Goal: Task Accomplishment & Management: Manage account settings

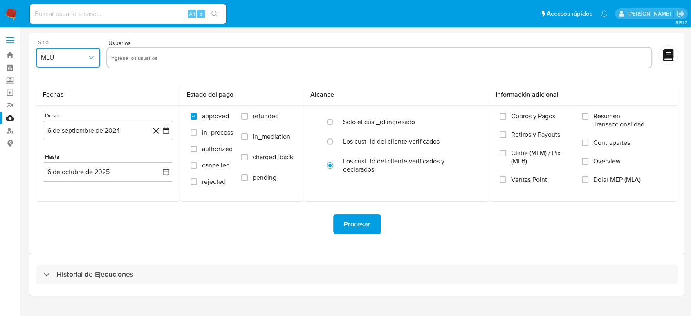
click at [87, 54] on icon "button" at bounding box center [91, 58] width 8 height 8
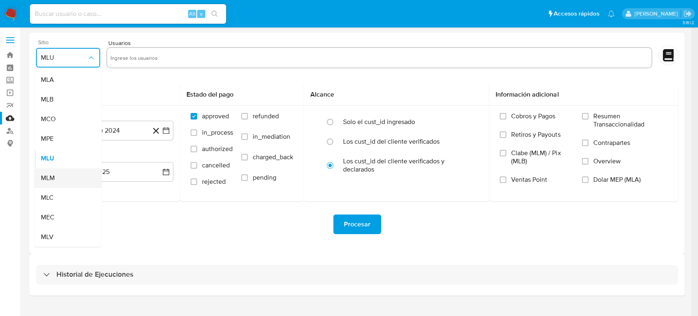
click at [57, 173] on div "MLM" at bounding box center [65, 178] width 49 height 20
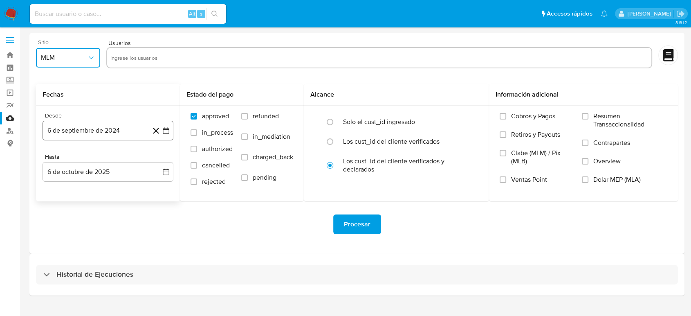
click at [164, 130] on icon "button" at bounding box center [166, 130] width 8 height 8
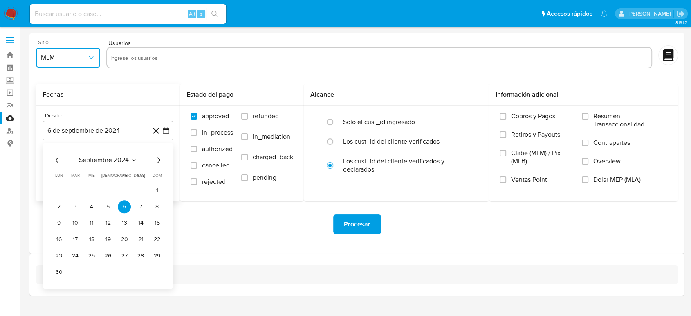
click at [134, 157] on icon "Seleccionar mes y año" at bounding box center [133, 160] width 7 height 7
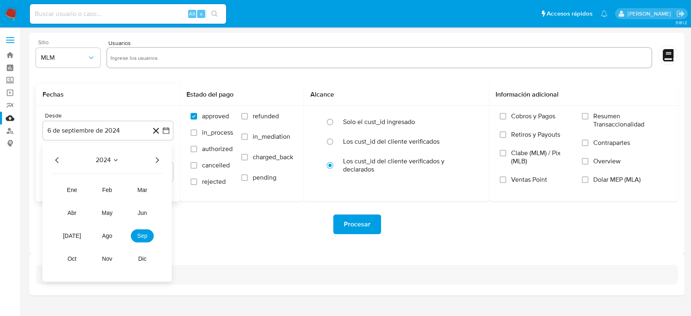
click at [156, 161] on icon "Año siguiente" at bounding box center [157, 160] width 10 height 10
click at [146, 188] on span "mar" at bounding box center [142, 189] width 10 height 7
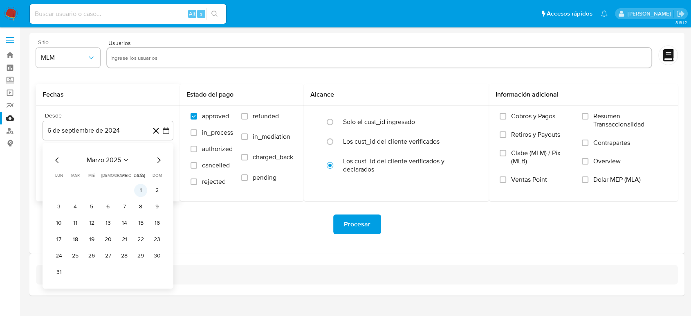
click at [137, 191] on button "1" at bounding box center [140, 190] width 13 height 13
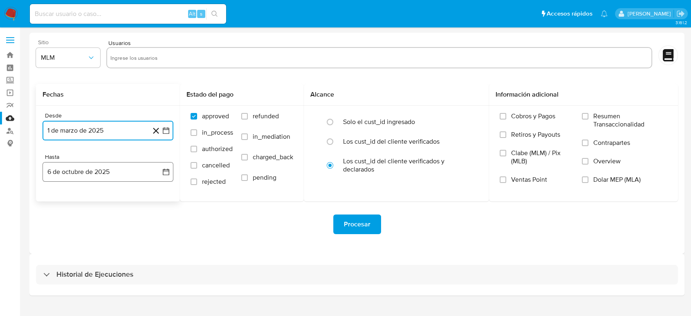
click at [164, 171] on icon "button" at bounding box center [166, 172] width 8 height 8
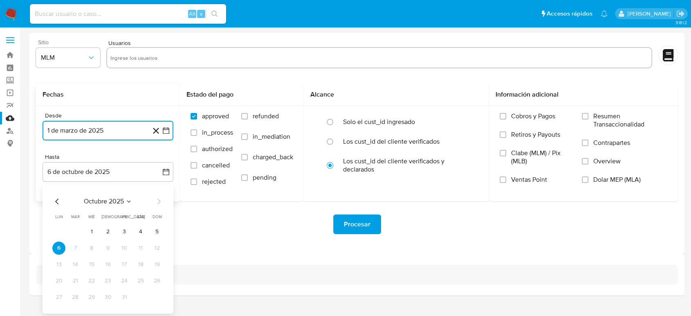
click at [132, 201] on icon "Seleccionar mes y año" at bounding box center [128, 201] width 7 height 7
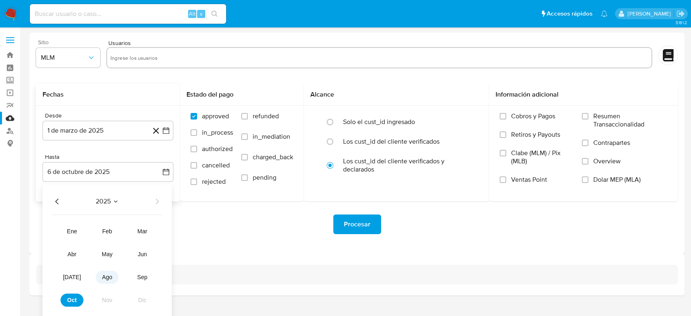
click at [104, 277] on span "ago" at bounding box center [107, 276] width 10 height 7
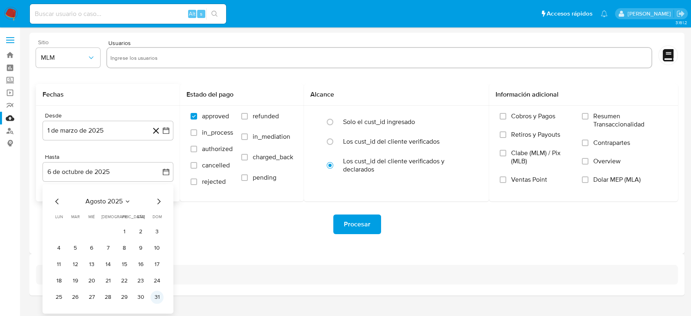
click at [160, 298] on button "31" at bounding box center [156, 296] width 13 height 13
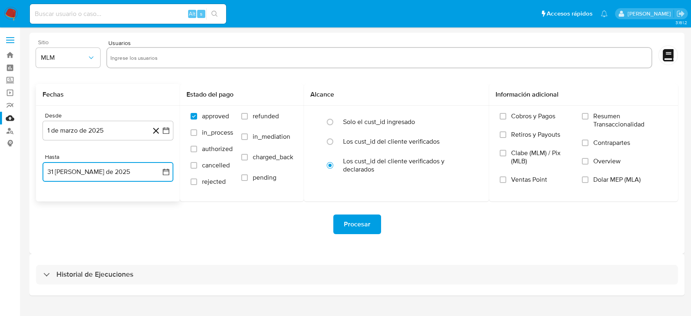
click at [141, 51] on input "text" at bounding box center [379, 57] width 538 height 13
type input "823764432"
click at [164, 54] on input "text" at bounding box center [404, 57] width 486 height 13
paste input "2505167936"
type input "2505167936"
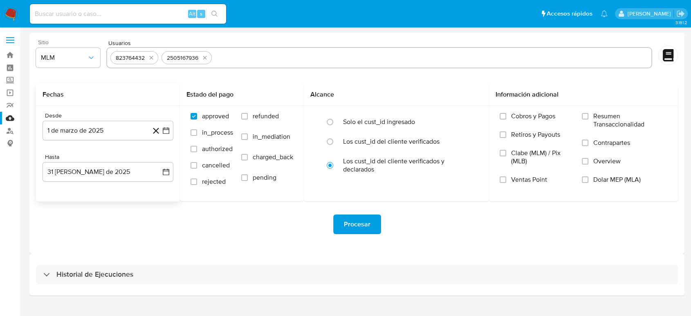
click at [282, 54] on input "text" at bounding box center [431, 57] width 433 height 13
paste input "2085434132"
type input "2085434132"
click at [341, 59] on input "text" at bounding box center [458, 57] width 379 height 13
paste input "2329194783"
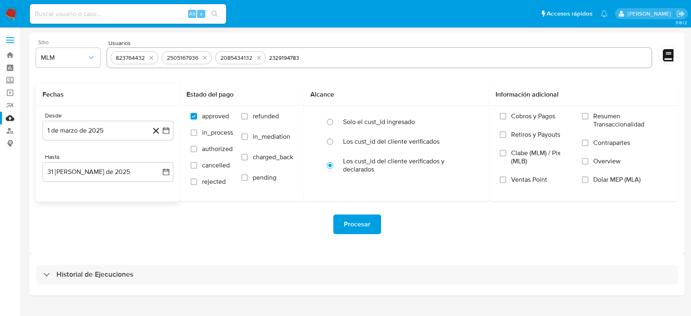
type input "2329194783"
click at [293, 237] on div "Procesar" at bounding box center [357, 224] width 642 height 46
click at [364, 227] on span "Procesar" at bounding box center [357, 224] width 27 height 18
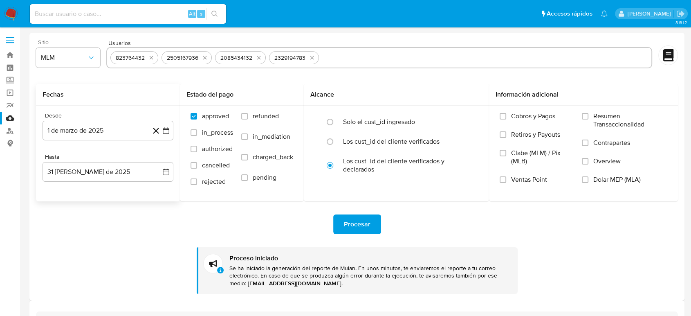
click at [348, 56] on input "text" at bounding box center [485, 57] width 326 height 13
type input "2085851923"
click at [190, 51] on input "text" at bounding box center [406, 57] width 484 height 13
paste input "173155181"
type input "173155181"
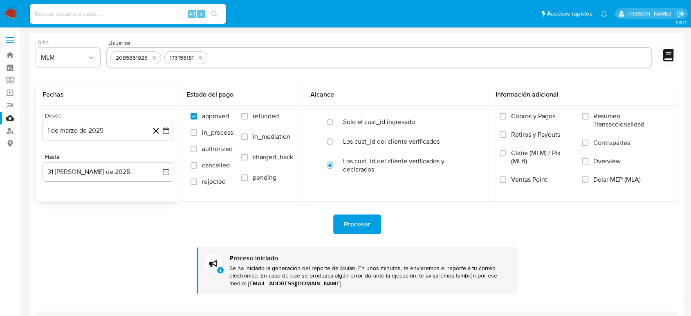
click at [229, 58] on input "text" at bounding box center [429, 57] width 437 height 13
paste input "164802517"
type input "164802517"
click at [340, 58] on input "text" at bounding box center [454, 57] width 388 height 13
paste input "2557717206"
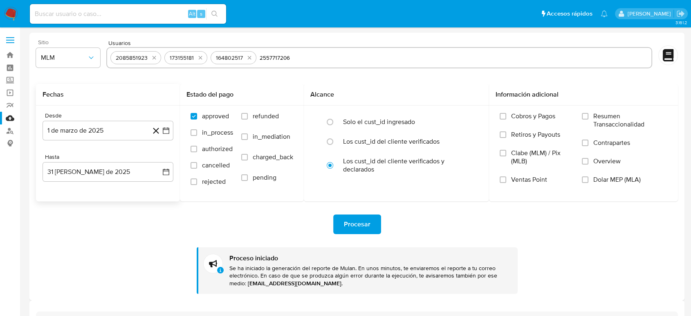
type input "2557717206"
click at [444, 216] on div "Procesar" at bounding box center [357, 224] width 642 height 20
click at [363, 227] on span "Procesar" at bounding box center [357, 224] width 27 height 18
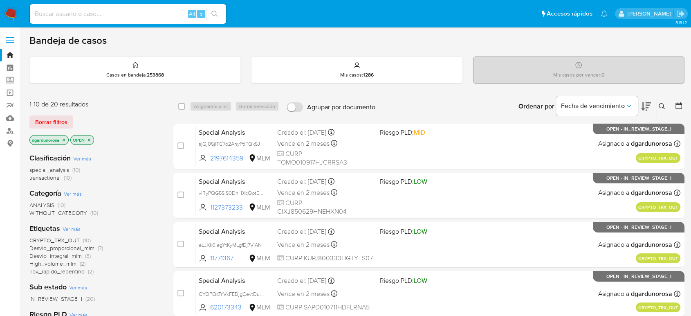
click at [61, 121] on span "Borrar filtros" at bounding box center [51, 121] width 32 height 11
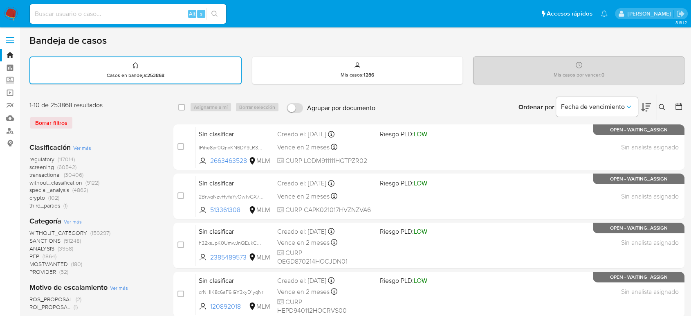
click at [663, 106] on icon at bounding box center [662, 107] width 7 height 7
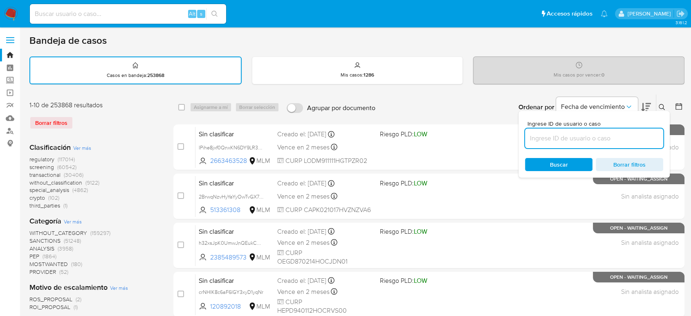
click at [603, 141] on input at bounding box center [594, 138] width 138 height 11
type input "823764432"
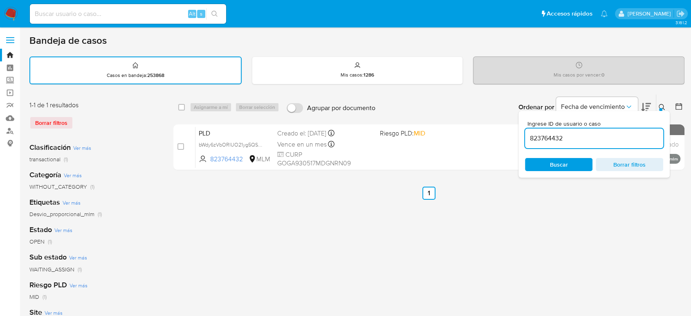
click at [660, 106] on icon at bounding box center [662, 107] width 7 height 7
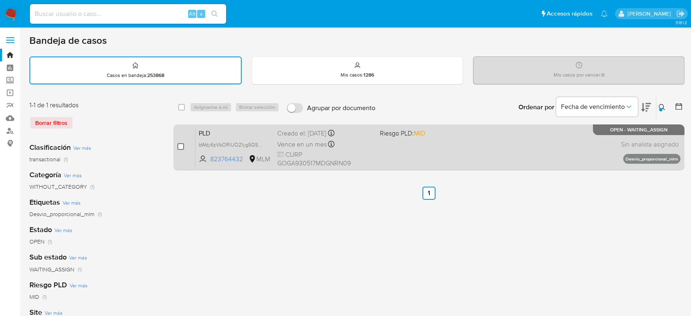
click at [182, 146] on input "checkbox" at bounding box center [180, 146] width 7 height 7
checkbox input "true"
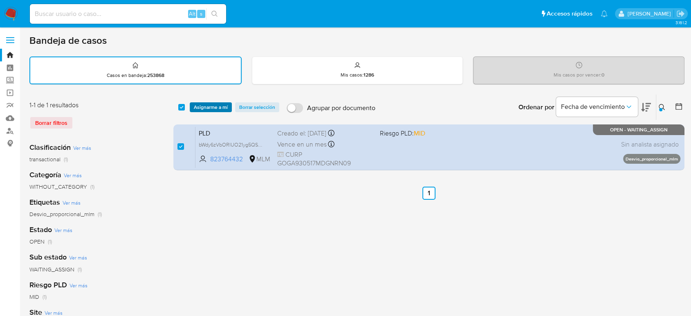
click at [213, 109] on span "Asignarme a mí" at bounding box center [211, 107] width 34 height 8
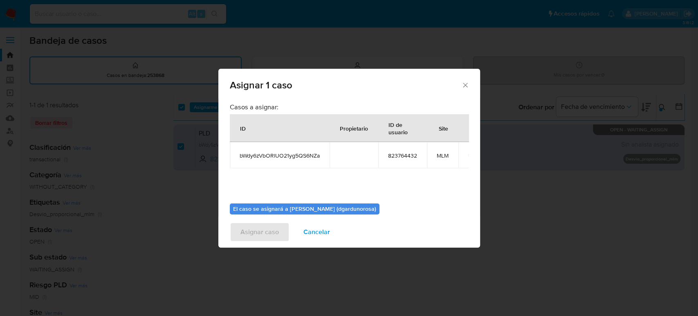
click at [260, 156] on span "bWdy6zVbORlUO21yg5QS6NZa" at bounding box center [280, 155] width 80 height 7
copy span "bWdy6zVbORlUO21yg5QS6NZa"
click at [374, 175] on div "Casos a asignar: ID Propietario ID de usuario Site bWdy6zVbORlUO21yg5QS6NZa 823…" at bounding box center [349, 150] width 239 height 94
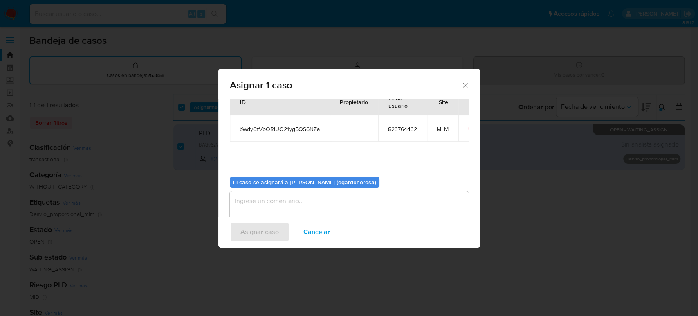
scroll to position [42, 0]
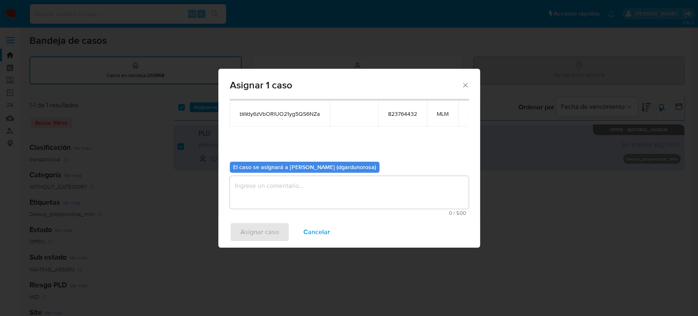
click at [352, 194] on textarea "assign-modal" at bounding box center [349, 192] width 239 height 33
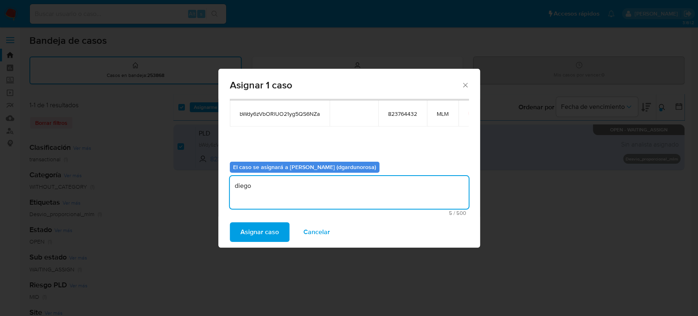
type textarea "diego"
click at [271, 218] on div "Asignar caso Cancelar" at bounding box center [349, 231] width 262 height 31
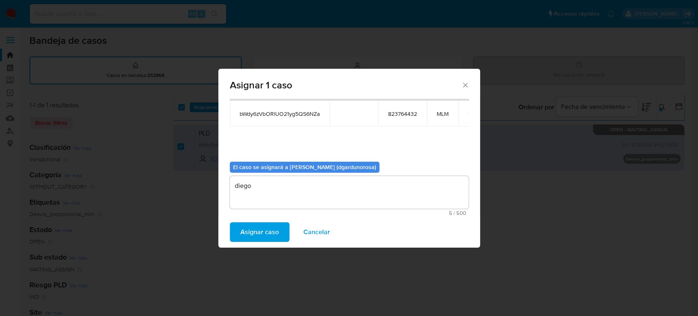
click at [275, 226] on span "Asignar caso" at bounding box center [259, 232] width 38 height 18
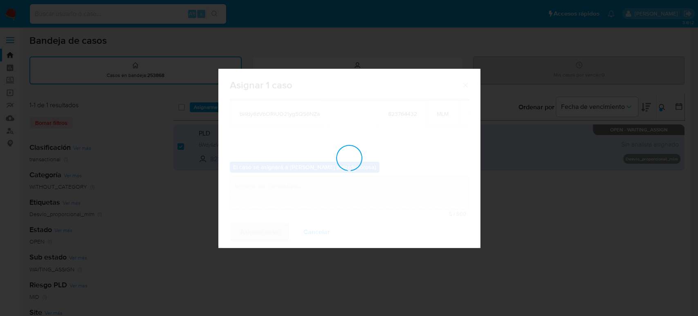
checkbox input "false"
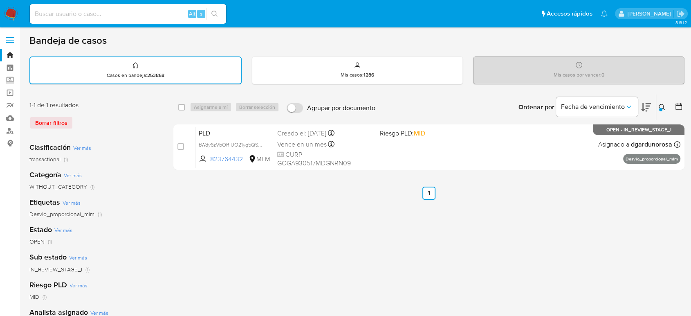
click at [663, 106] on icon at bounding box center [662, 107] width 7 height 7
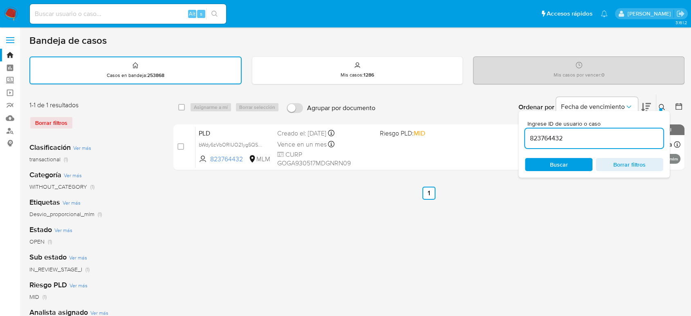
click at [553, 136] on input "823764432" at bounding box center [594, 138] width 138 height 11
type input "2505167936"
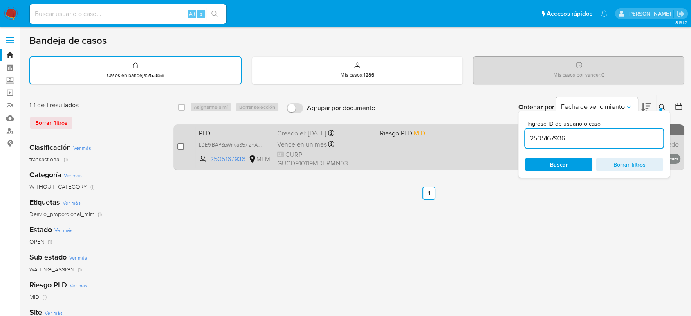
click at [183, 146] on input "checkbox" at bounding box center [180, 146] width 7 height 7
checkbox input "true"
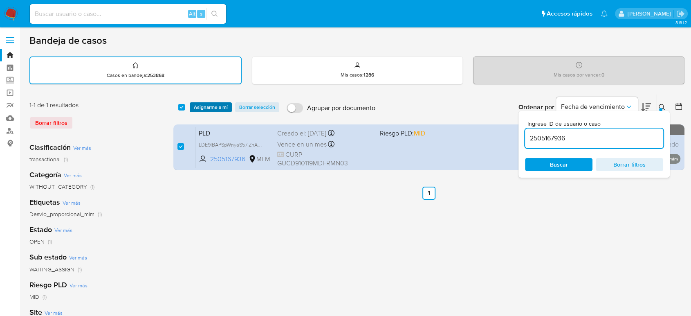
click at [201, 108] on span "Asignarme a mí" at bounding box center [211, 107] width 34 height 8
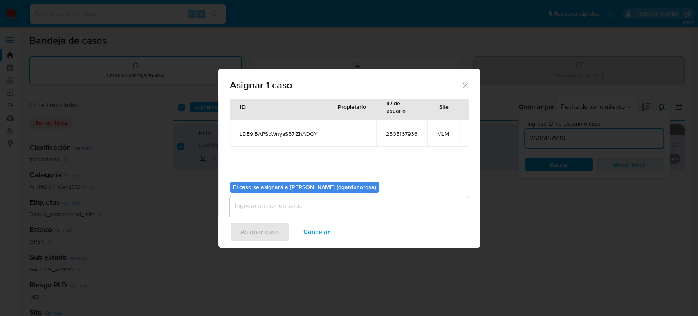
scroll to position [42, 0]
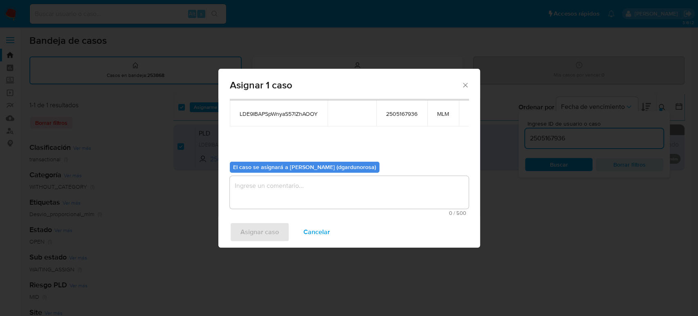
click at [395, 196] on textarea "assign-modal" at bounding box center [349, 192] width 239 height 33
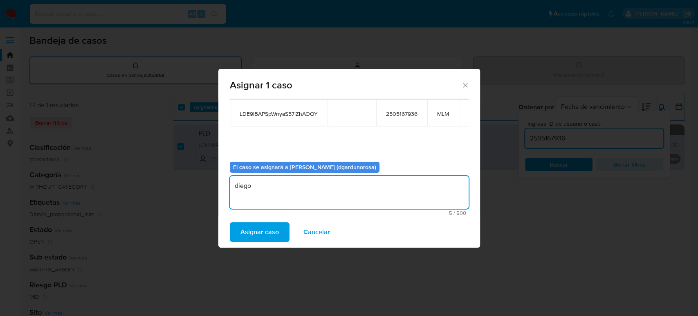
type textarea "diego"
click at [303, 113] on span "LDE9IBAPSpWnyaS57lZhAOOY" at bounding box center [279, 113] width 78 height 7
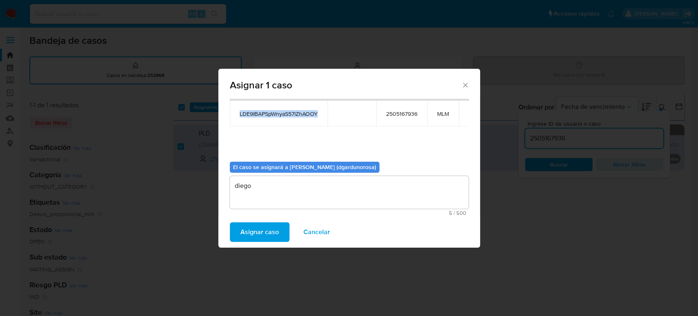
copy span "LDE9IBAPSpWnyaS57lZhAOOY"
click at [266, 231] on span "Asignar caso" at bounding box center [259, 232] width 38 height 18
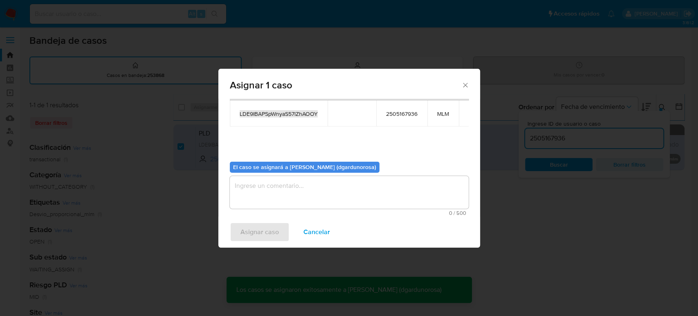
checkbox input "false"
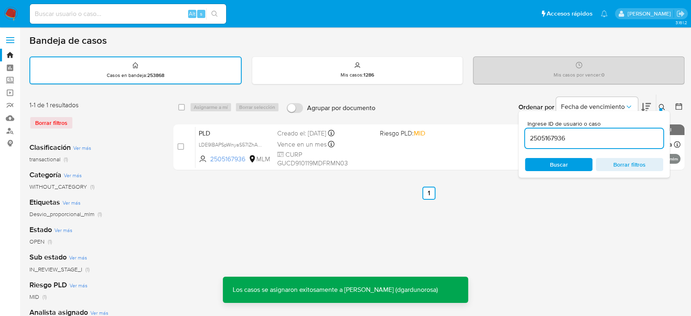
click at [559, 134] on input "2505167936" at bounding box center [594, 138] width 138 height 11
click at [559, 135] on input "2505167936" at bounding box center [594, 138] width 138 height 11
paste input "085434132"
type input "2085434132"
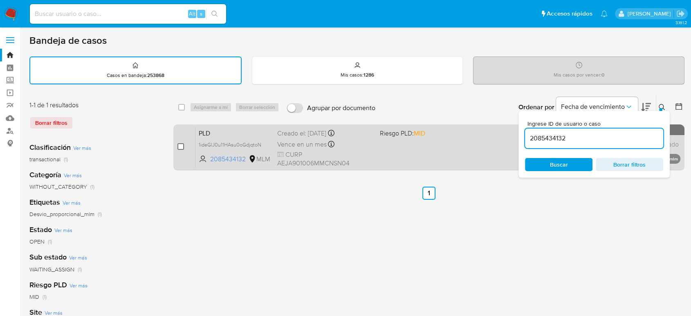
click at [180, 144] on input "checkbox" at bounding box center [180, 146] width 7 height 7
checkbox input "true"
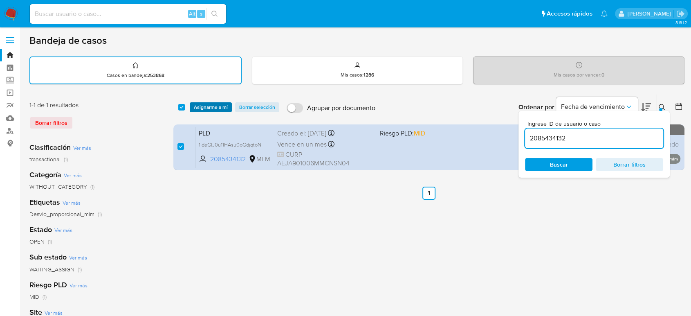
click at [216, 103] on span "Asignarme a mí" at bounding box center [211, 107] width 34 height 8
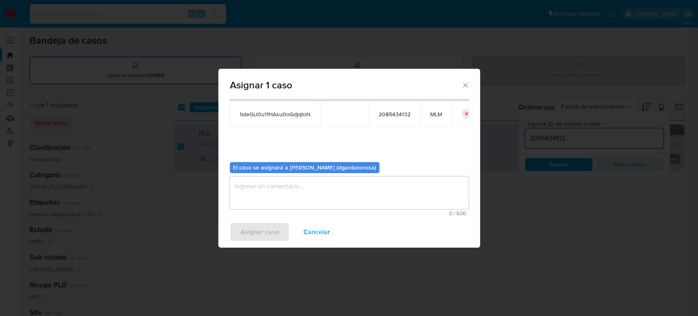
scroll to position [42, 0]
click at [343, 210] on span "0 / 500" at bounding box center [349, 212] width 234 height 5
click at [339, 200] on textarea "assign-modal" at bounding box center [349, 192] width 239 height 33
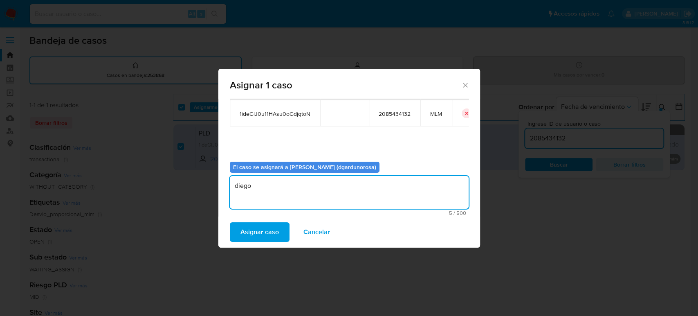
type textarea "diego"
click at [281, 114] on span "1ideGlJ0u11HAsu0oGdjqtoN" at bounding box center [275, 113] width 71 height 7
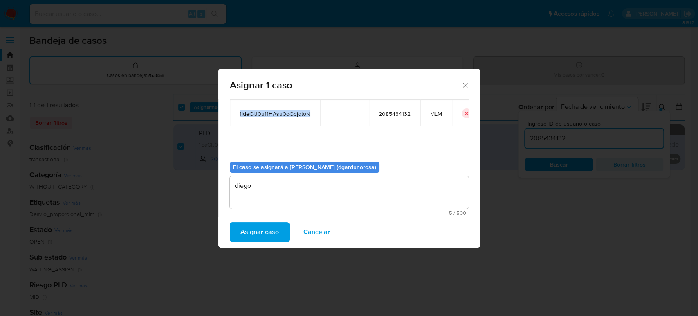
copy span "1ideGlJ0u11HAsu0oGdjqtoN"
click at [258, 238] on span "Asignar caso" at bounding box center [259, 232] width 38 height 18
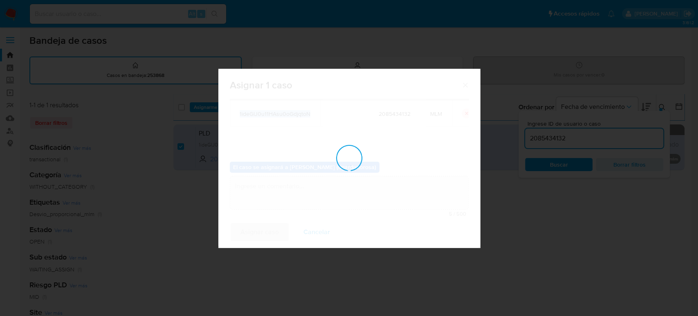
checkbox input "false"
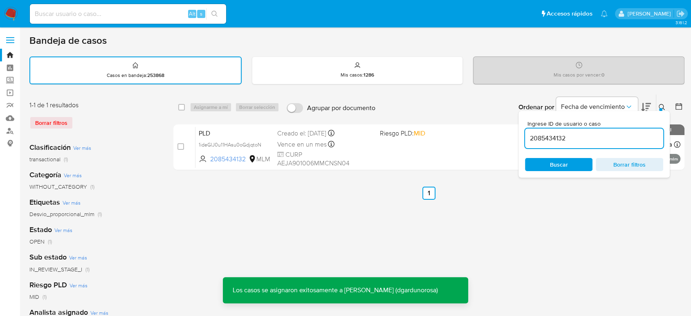
click at [558, 137] on input "2085434132" at bounding box center [594, 138] width 138 height 11
click at [557, 137] on input "2085434132" at bounding box center [594, 138] width 138 height 11
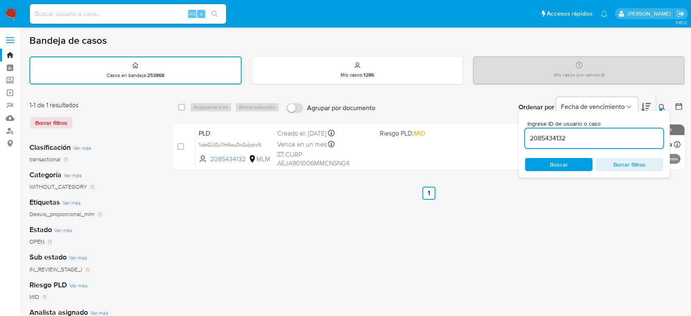
paste input "329194783"
type input "2329194783"
click at [663, 105] on icon at bounding box center [662, 107] width 7 height 7
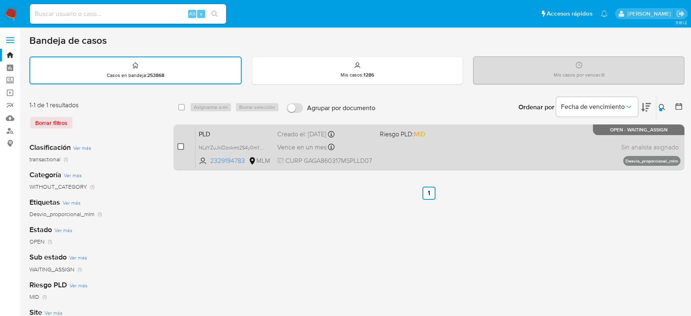
click at [181, 143] on input "checkbox" at bounding box center [180, 146] width 7 height 7
checkbox input "true"
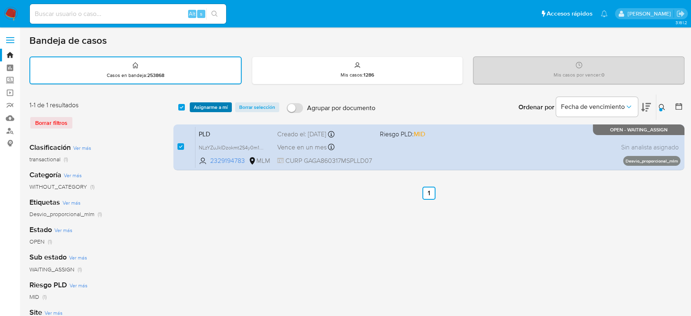
click at [202, 105] on span "Asignarme a mí" at bounding box center [211, 107] width 34 height 8
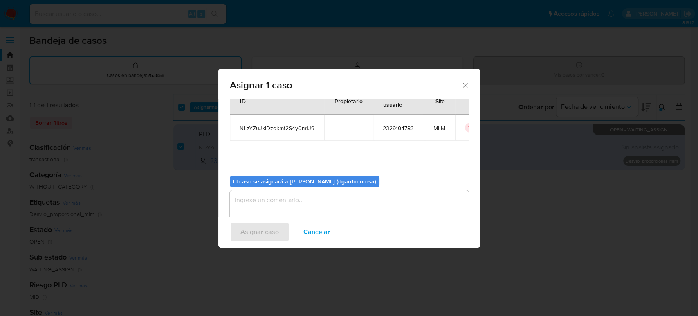
scroll to position [42, 0]
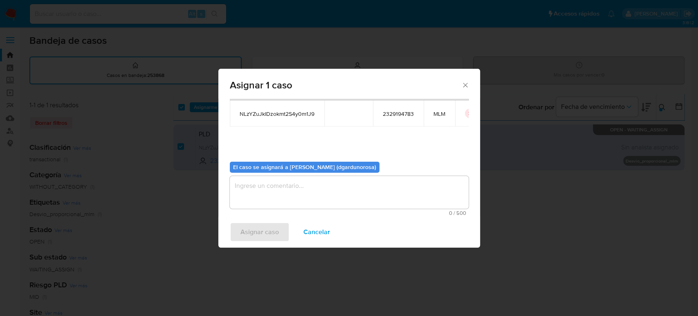
click at [350, 192] on textarea "assign-modal" at bounding box center [349, 192] width 239 height 33
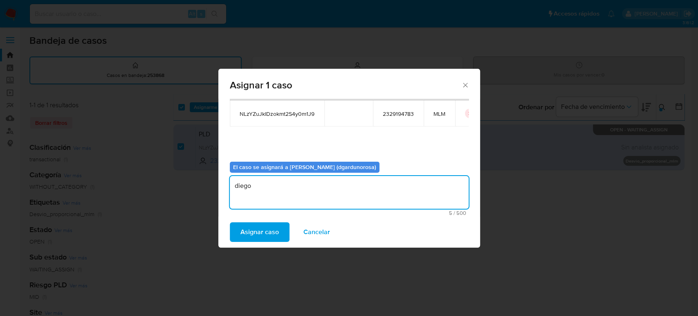
type textarea "diego"
click at [293, 113] on span "NLzYZuJkIDzokmt2S4y0m1J9" at bounding box center [277, 113] width 75 height 7
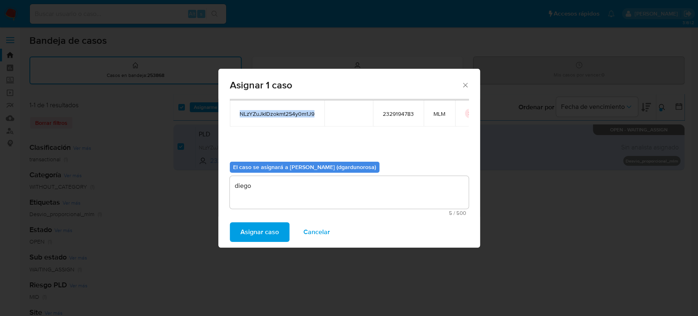
click at [293, 113] on span "NLzYZuJkIDzokmt2S4y0m1J9" at bounding box center [277, 113] width 75 height 7
copy span "NLzYZuJkIDzokmt2S4y0m1J9"
click at [265, 236] on span "Asignar caso" at bounding box center [259, 232] width 38 height 18
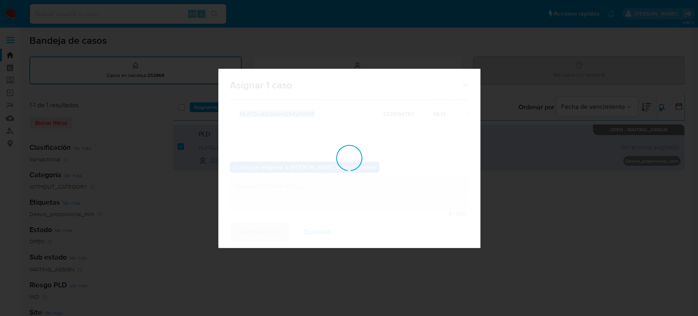
checkbox input "false"
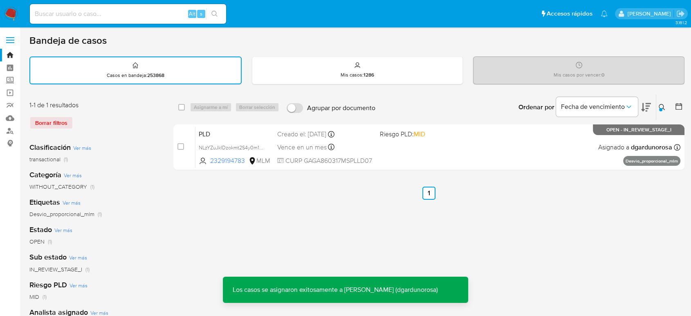
click at [665, 108] on button at bounding box center [662, 107] width 13 height 10
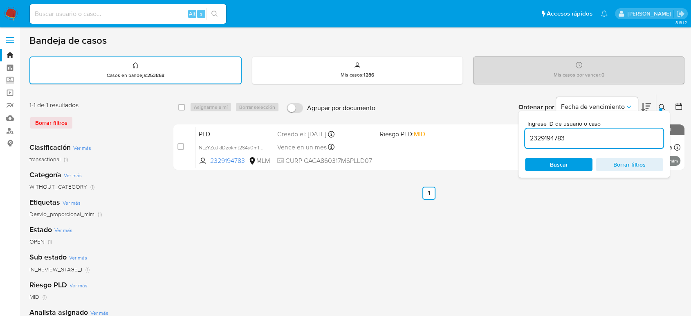
click at [560, 140] on input "2329194783" at bounding box center [594, 138] width 138 height 11
type input "2085851923"
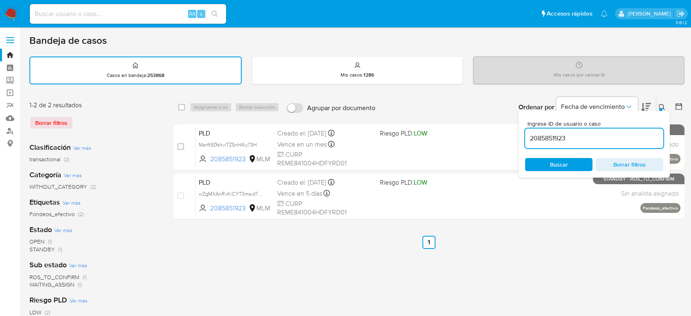
click at [661, 105] on icon at bounding box center [662, 107] width 7 height 7
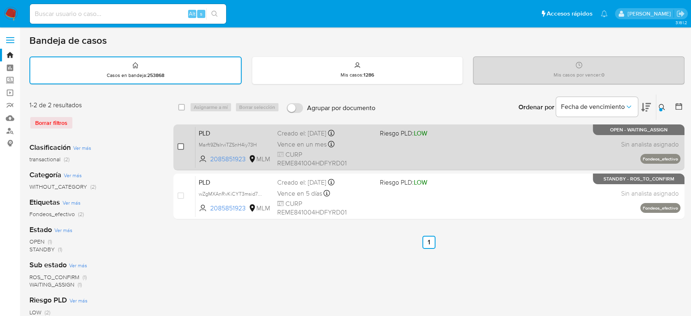
click at [180, 147] on input "checkbox" at bounding box center [180, 146] width 7 height 7
checkbox input "true"
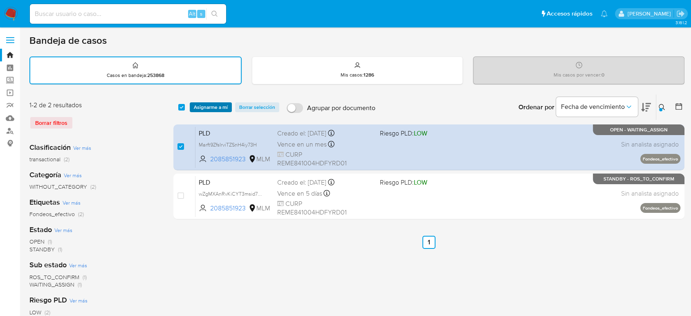
click at [214, 106] on span "Asignarme a mí" at bounding box center [211, 107] width 34 height 8
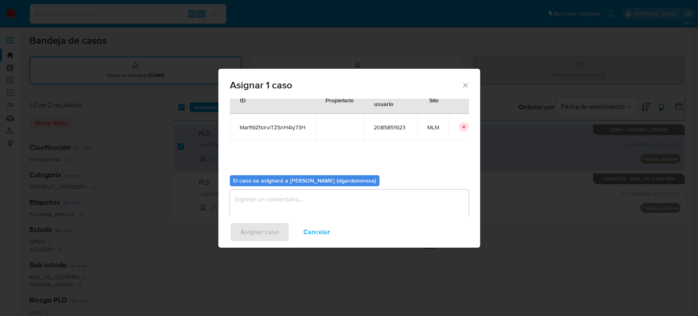
scroll to position [42, 0]
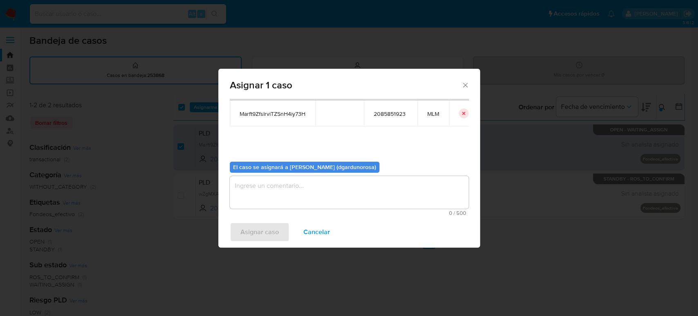
click at [311, 216] on div "Asignar caso Cancelar" at bounding box center [349, 231] width 262 height 31
click at [304, 201] on textarea "assign-modal" at bounding box center [349, 192] width 239 height 33
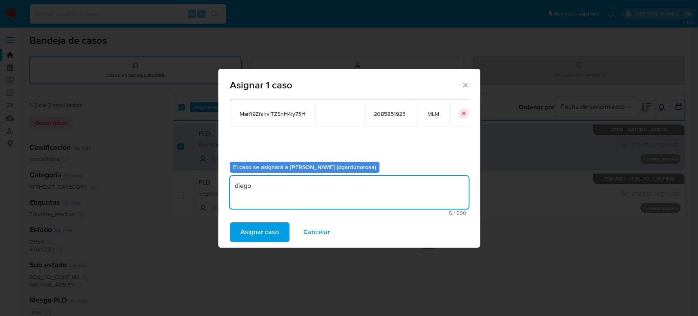
type textarea "diego"
click at [288, 111] on span "Marft9ZfsIrviTZSnH4iy73H" at bounding box center [273, 113] width 66 height 7
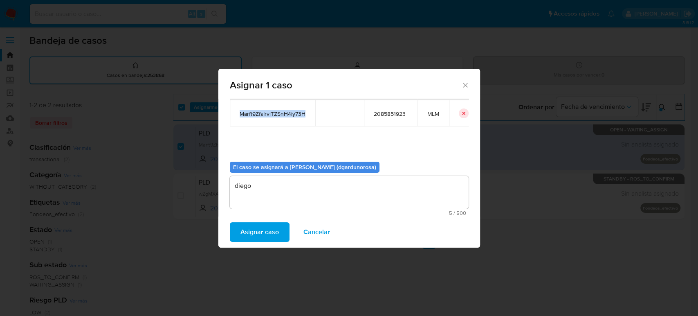
click at [288, 111] on span "Marft9ZfsIrviTZSnH4iy73H" at bounding box center [273, 113] width 66 height 7
copy span "Marft9ZfsIrviTZSnH4iy73H"
click at [245, 229] on span "Asignar caso" at bounding box center [259, 232] width 38 height 18
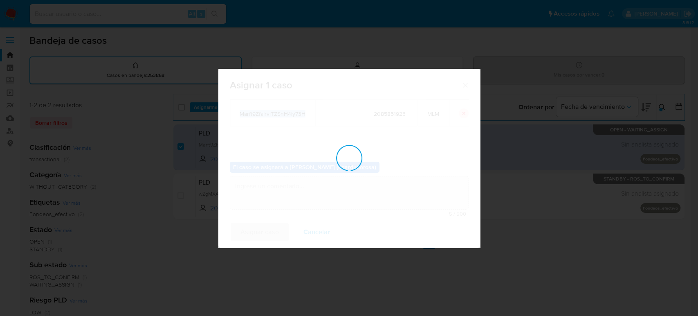
checkbox input "false"
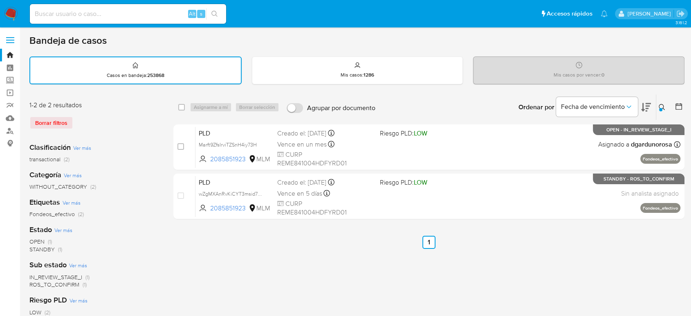
click at [661, 107] on icon at bounding box center [662, 107] width 7 height 7
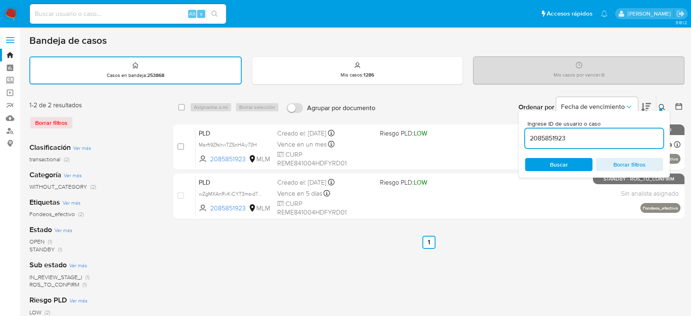
click at [552, 139] on input "2085851923" at bounding box center [594, 138] width 138 height 11
type input "173155181"
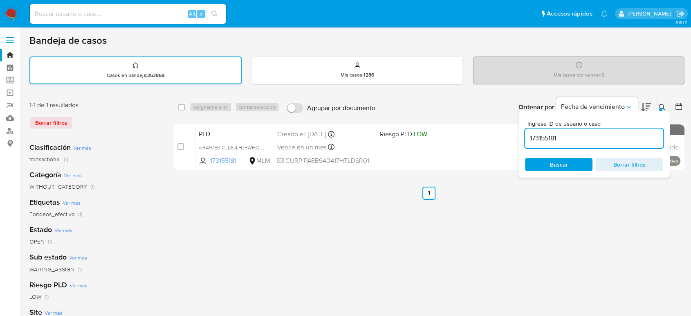
click at [664, 107] on icon at bounding box center [662, 107] width 7 height 7
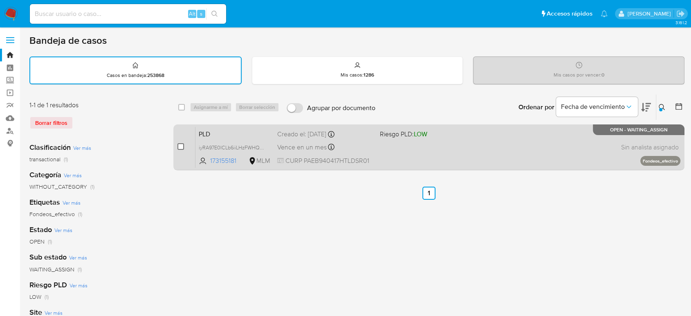
click at [180, 143] on input "checkbox" at bounding box center [180, 146] width 7 height 7
checkbox input "true"
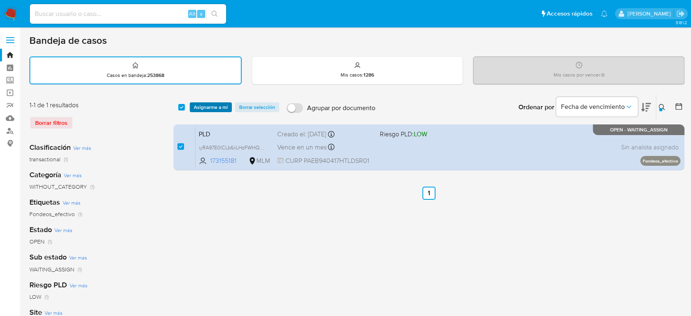
click at [200, 109] on span "Asignarme a mí" at bounding box center [211, 107] width 34 height 8
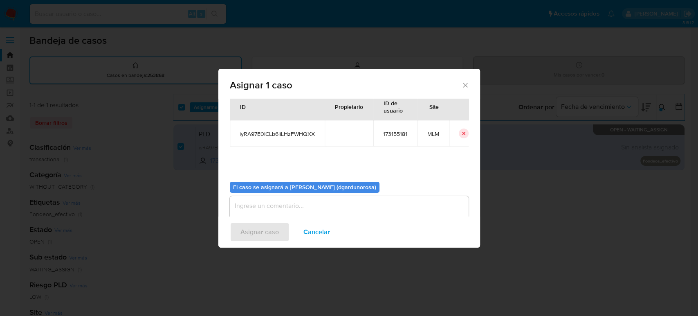
scroll to position [42, 0]
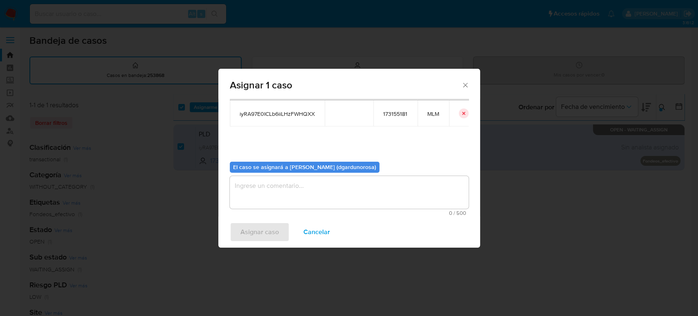
click at [363, 179] on textarea "assign-modal" at bounding box center [349, 192] width 239 height 33
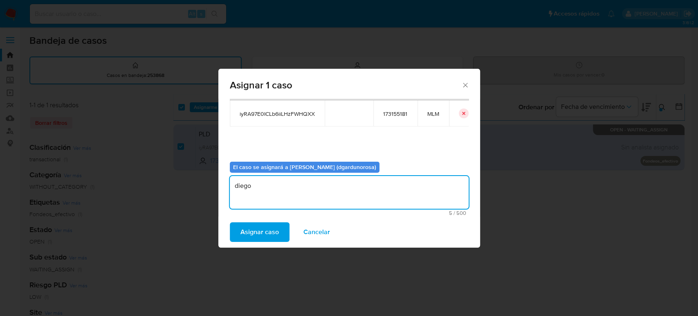
type textarea "diego"
click at [305, 115] on span "iyRA97E0ICLb6iiLHzFWHQXX" at bounding box center [277, 113] width 75 height 7
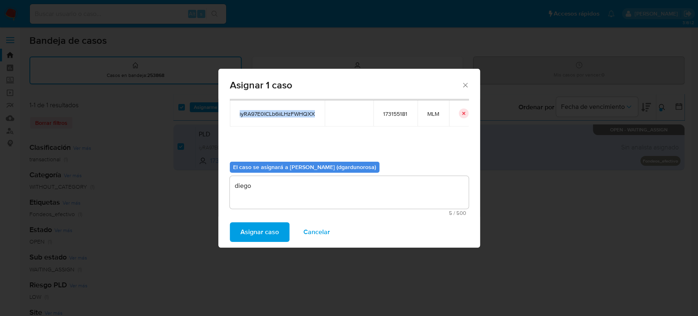
click at [305, 115] on span "iyRA97E0ICLb6iiLHzFWHQXX" at bounding box center [277, 113] width 75 height 7
copy span "iyRA97E0ICLb6iiLHzFWHQXX"
drag, startPoint x: 273, startPoint y: 232, endPoint x: 502, endPoint y: 235, distance: 228.9
click at [273, 232] on span "Asignar caso" at bounding box center [259, 232] width 38 height 18
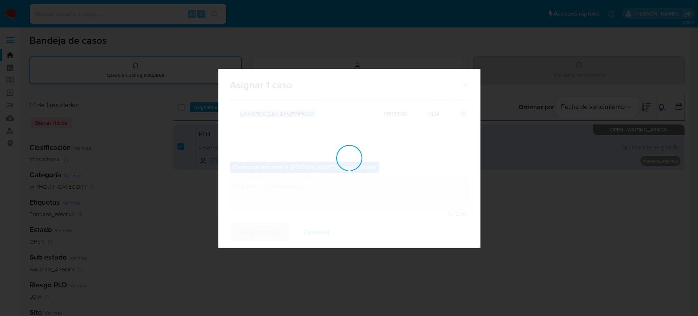
checkbox input "false"
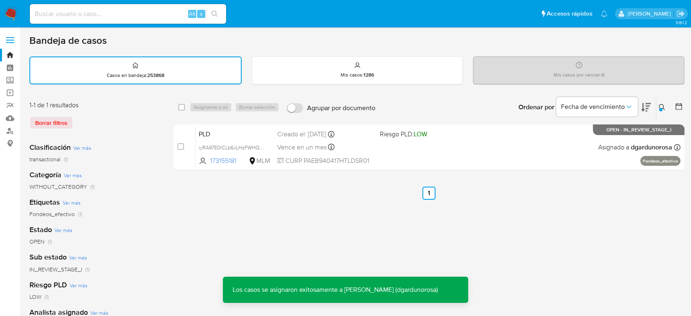
click at [662, 104] on icon at bounding box center [662, 107] width 7 height 7
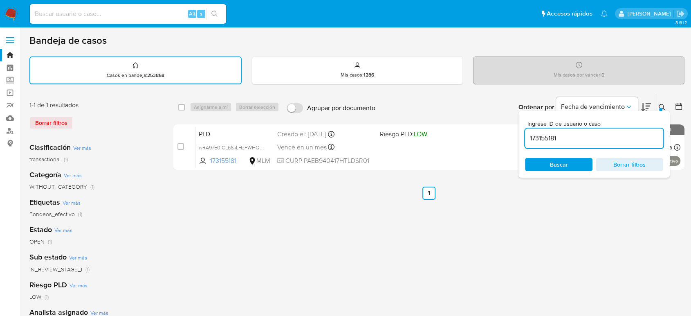
click at [550, 136] on input "173155181" at bounding box center [594, 138] width 138 height 11
click at [549, 136] on input "173155181" at bounding box center [594, 138] width 138 height 11
type input "164802517"
click at [663, 104] on icon at bounding box center [662, 107] width 7 height 7
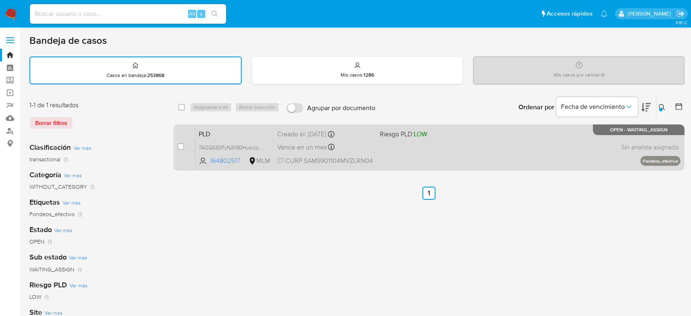
click at [180, 150] on div "case-item-checkbox" at bounding box center [180, 146] width 7 height 8
click at [179, 146] on input "checkbox" at bounding box center [180, 146] width 7 height 7
checkbox input "true"
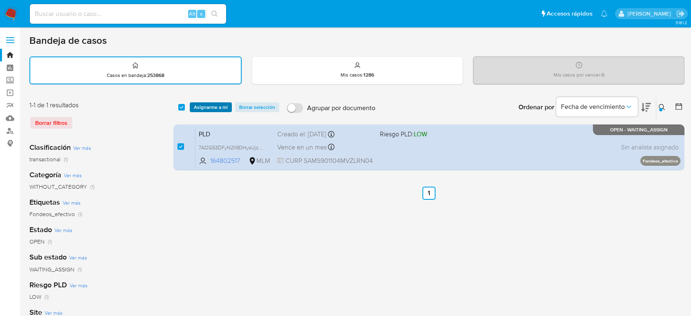
click at [208, 104] on span "Asignarme a mí" at bounding box center [211, 107] width 34 height 8
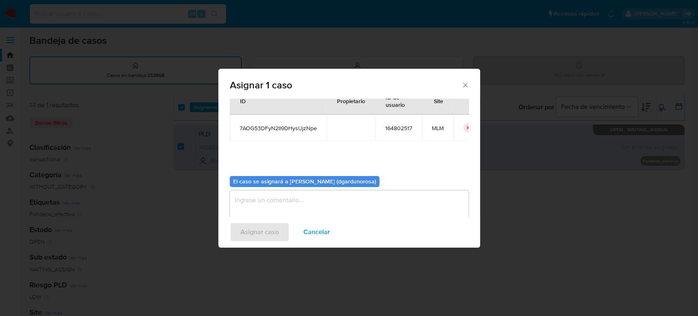
scroll to position [42, 0]
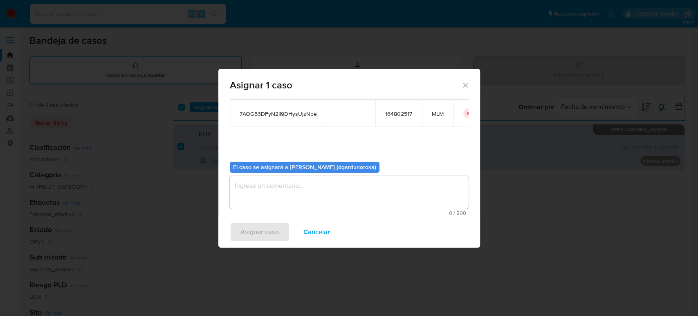
click at [379, 204] on textarea "assign-modal" at bounding box center [349, 192] width 239 height 33
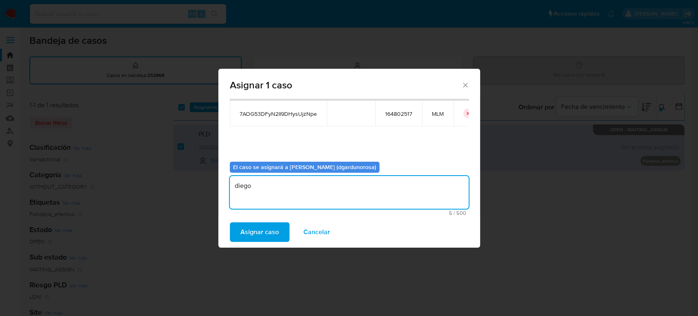
type textarea "diego"
click at [261, 115] on span "7AOG53DFyN2II9DHysUjzNpe" at bounding box center [278, 113] width 77 height 7
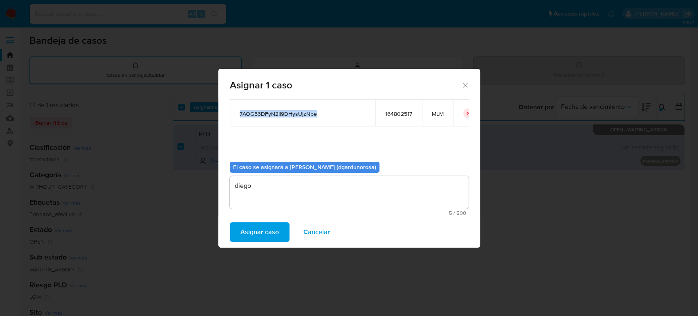
click at [261, 115] on span "7AOG53DFyN2II9DHysUjzNpe" at bounding box center [278, 113] width 77 height 7
copy span "7AOG53DFyN2II9DHysUjzNpe"
click at [250, 234] on span "Asignar caso" at bounding box center [259, 232] width 38 height 18
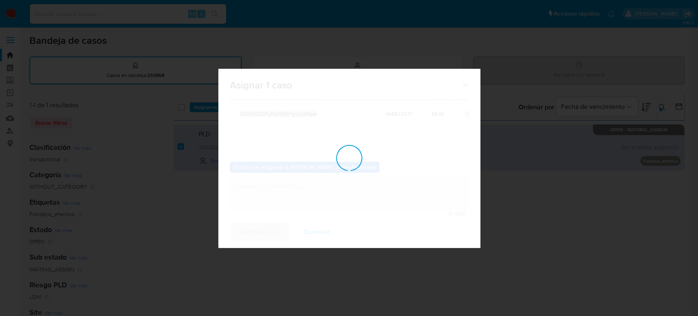
checkbox input "false"
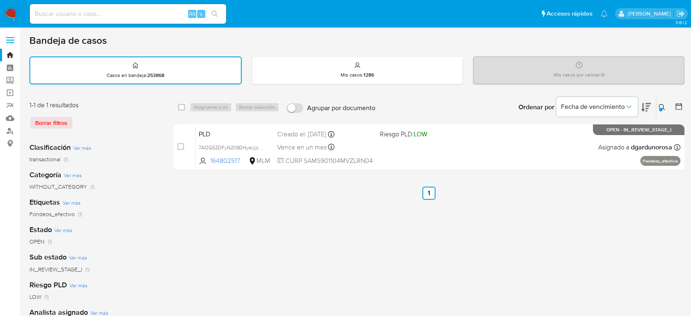
click at [659, 105] on icon at bounding box center [662, 107] width 7 height 7
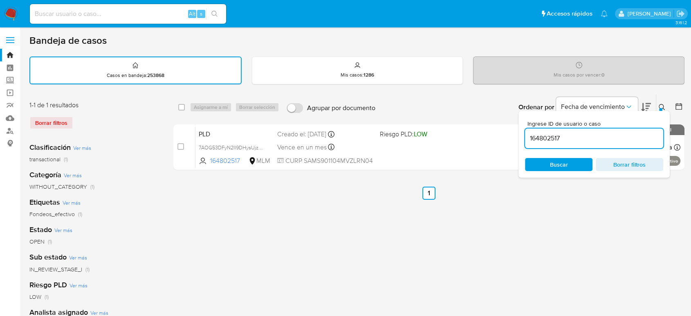
click at [555, 133] on input "164802517" at bounding box center [594, 138] width 138 height 11
click at [553, 138] on input "164802517" at bounding box center [594, 138] width 138 height 11
type input "2557717206"
click at [661, 105] on icon at bounding box center [662, 107] width 7 height 7
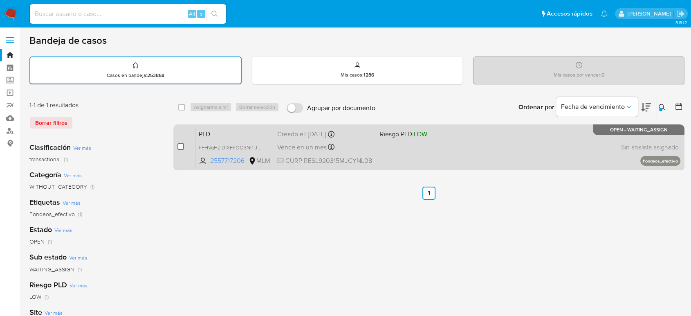
click at [181, 147] on input "checkbox" at bounding box center [180, 146] width 7 height 7
checkbox input "true"
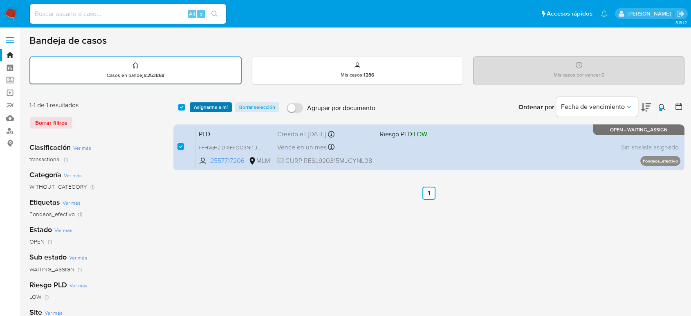
click at [209, 105] on span "Asignarme a mí" at bounding box center [211, 107] width 34 height 8
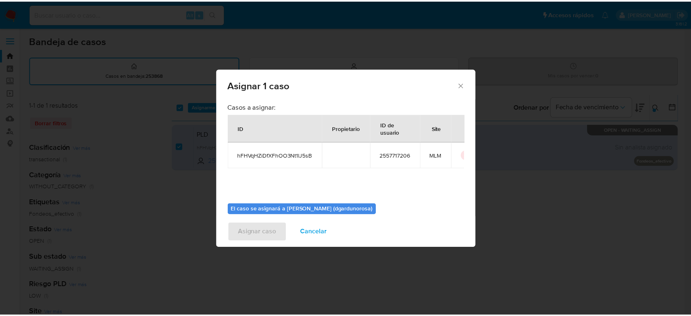
scroll to position [42, 0]
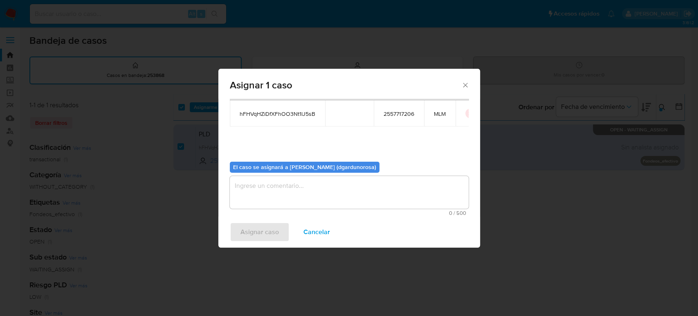
click at [360, 190] on textarea "assign-modal" at bounding box center [349, 192] width 239 height 33
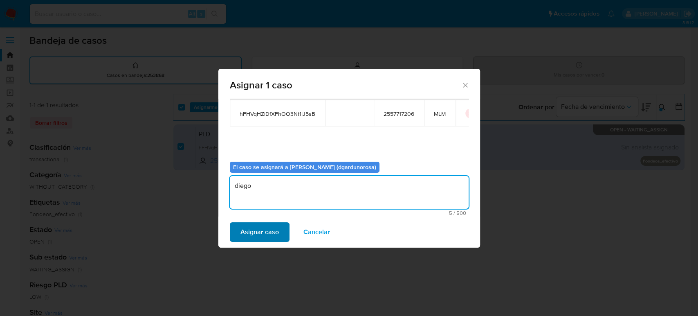
type textarea "diego"
click at [269, 234] on span "Asignar caso" at bounding box center [259, 232] width 38 height 18
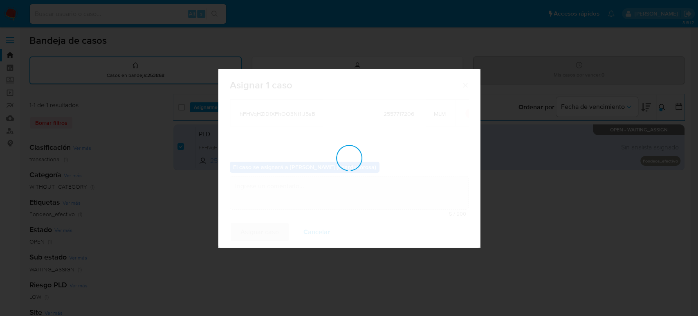
checkbox input "false"
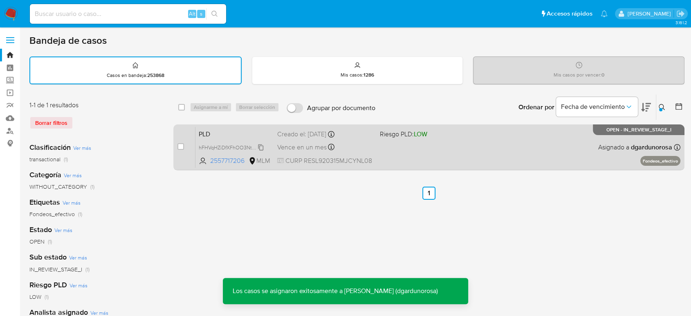
click at [261, 145] on span "hFHVqHZiDfXFhOO3Nt1lJ5sB" at bounding box center [232, 146] width 67 height 9
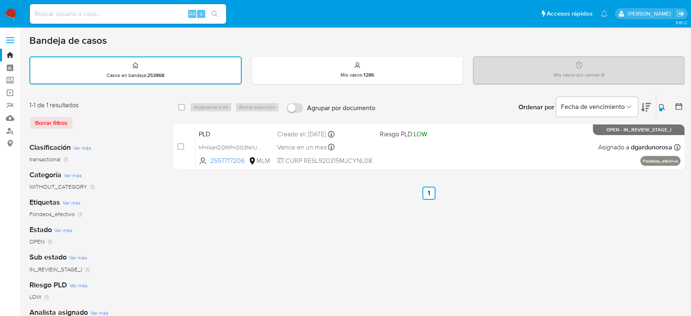
click at [13, 10] on img at bounding box center [11, 14] width 14 height 14
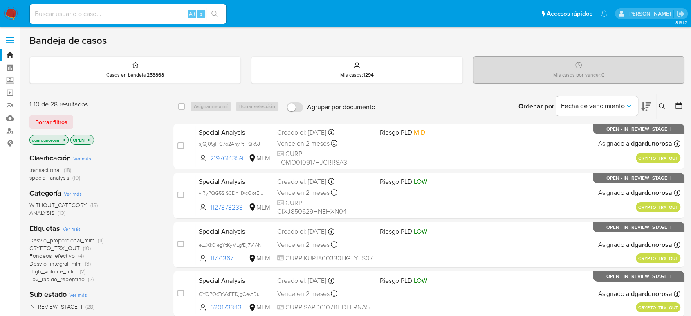
drag, startPoint x: 662, startPoint y: 107, endPoint x: 625, endPoint y: 140, distance: 49.2
click at [661, 107] on icon at bounding box center [662, 106] width 6 height 6
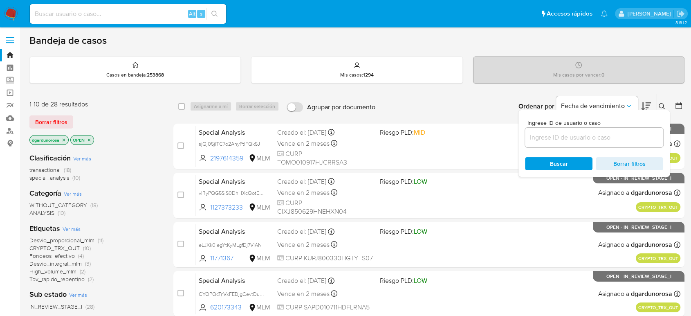
click at [603, 141] on input at bounding box center [594, 137] width 138 height 11
type input "623408766"
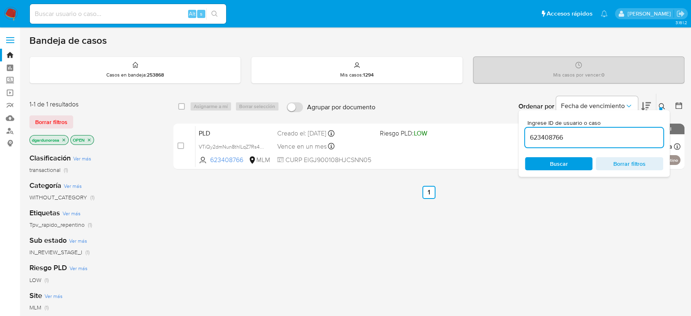
click at [663, 108] on button at bounding box center [662, 106] width 13 height 10
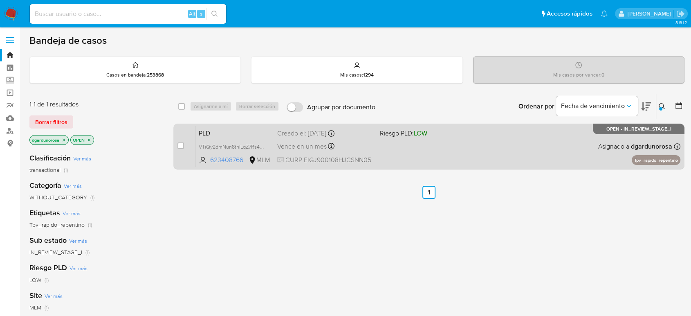
click at [430, 141] on div "PLD VTiQy2dmNun8thILqZ7Rs4tO 623408766 MLM Riesgo PLD: LOW Creado el: 12/09/202…" at bounding box center [437, 145] width 485 height 41
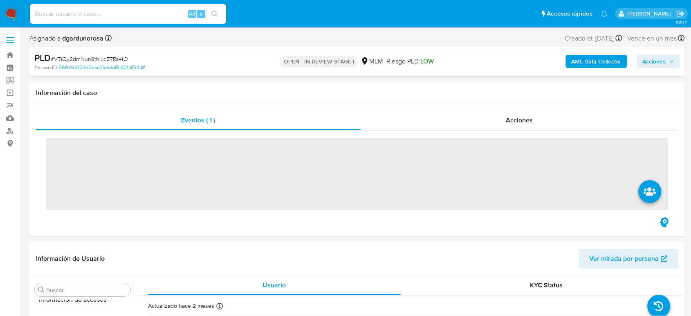
scroll to position [385, 0]
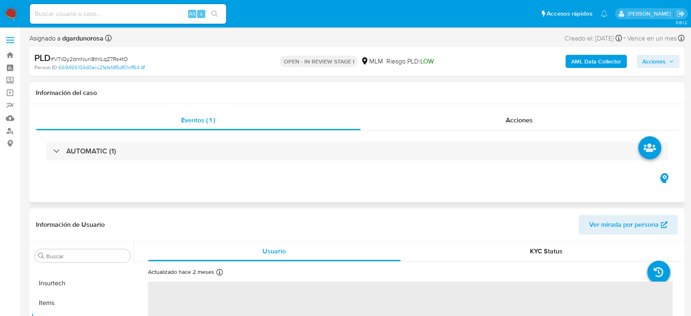
select select "10"
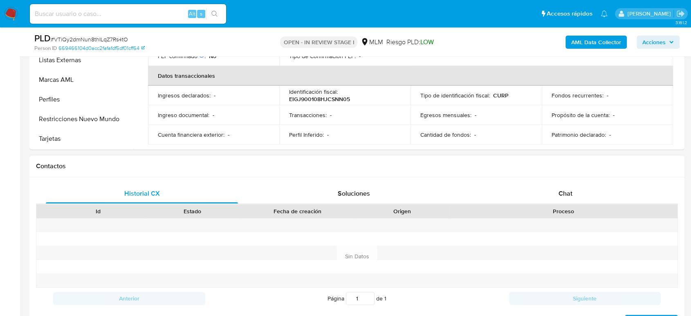
scroll to position [227, 0]
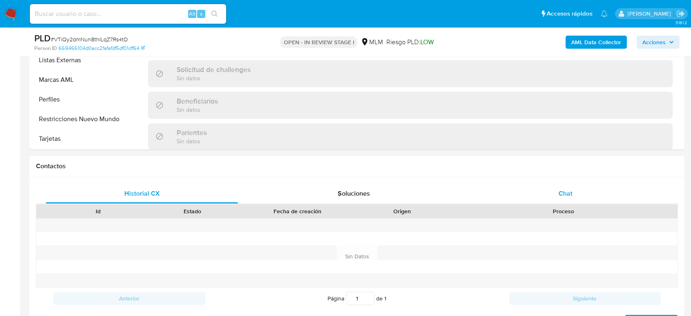
click at [561, 191] on span "Chat" at bounding box center [565, 192] width 14 height 9
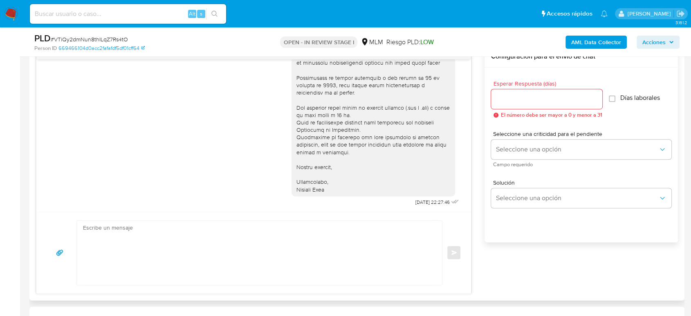
scroll to position [363, 0]
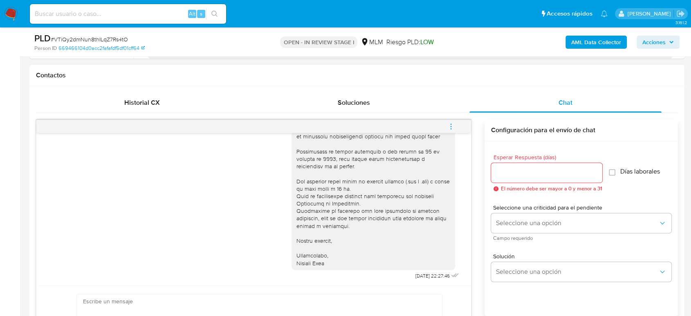
click at [448, 129] on icon "menu-action" at bounding box center [450, 126] width 7 height 7
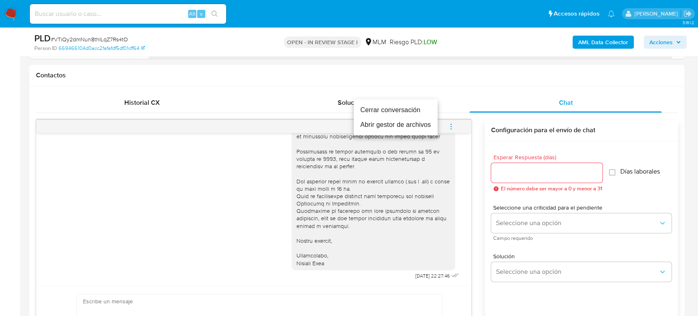
click at [410, 112] on li "Cerrar conversación" at bounding box center [396, 110] width 84 height 15
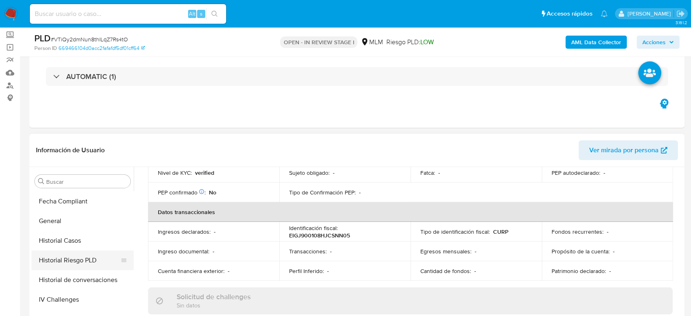
scroll to position [294, 0]
click at [78, 242] on button "Historial de conversaciones" at bounding box center [79, 241] width 96 height 20
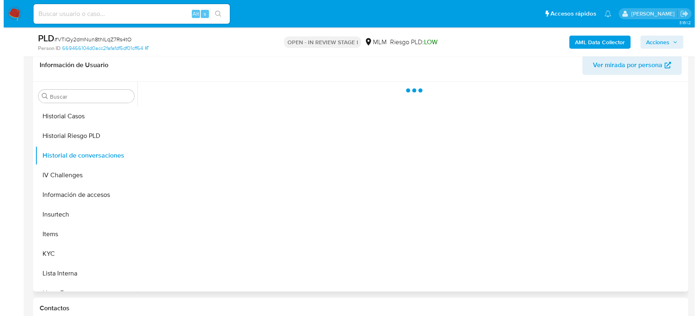
scroll to position [136, 0]
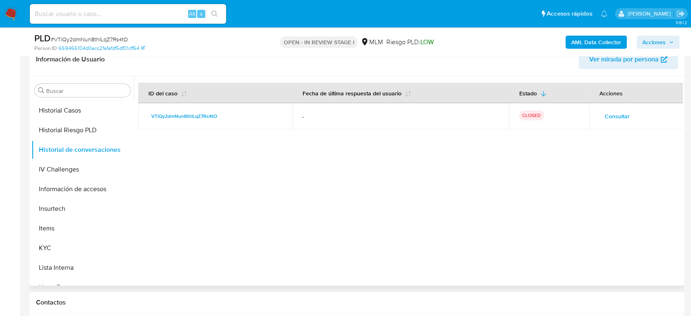
click at [612, 116] on span "Consultar" at bounding box center [617, 115] width 25 height 11
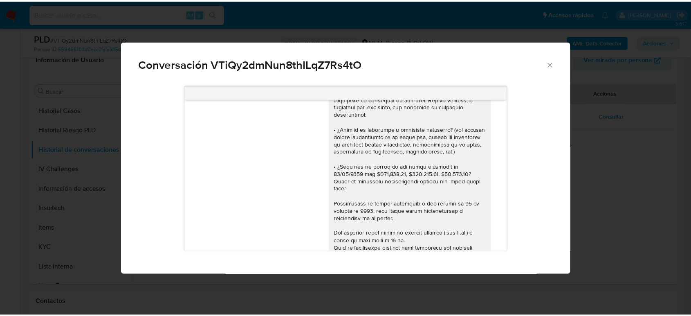
scroll to position [125, 0]
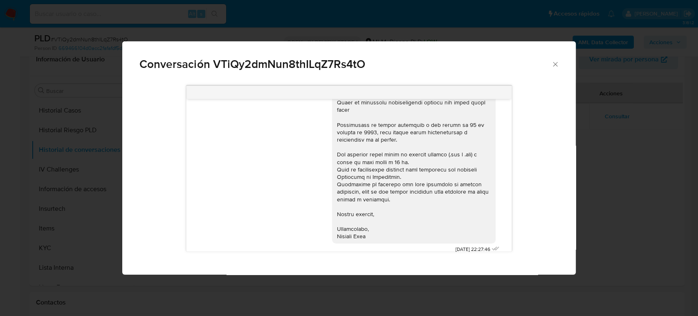
click at [556, 63] on icon "Cerrar" at bounding box center [555, 64] width 8 height 8
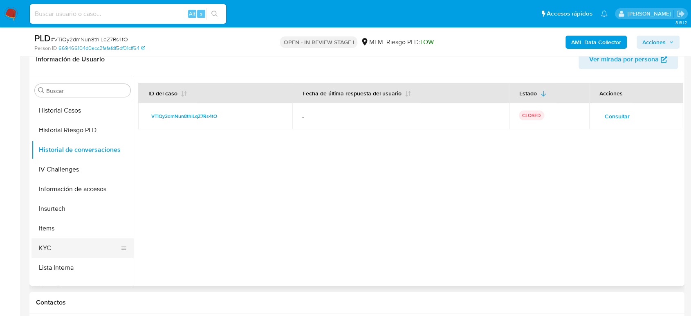
click at [86, 247] on button "KYC" at bounding box center [79, 248] width 96 height 20
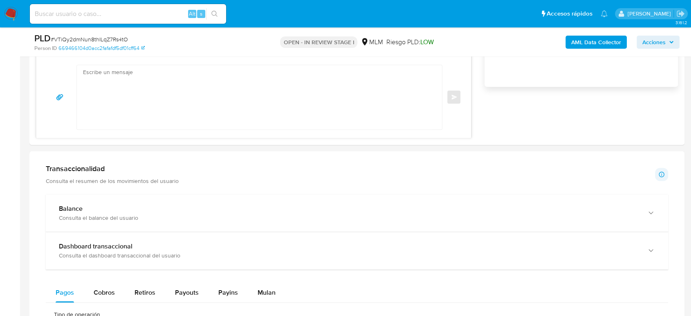
scroll to position [590, 0]
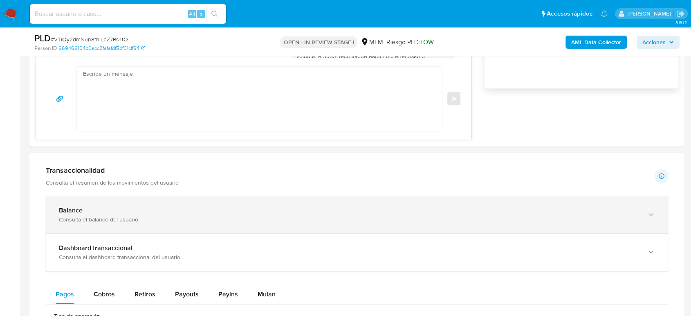
click at [180, 208] on div "Balance" at bounding box center [349, 210] width 580 height 8
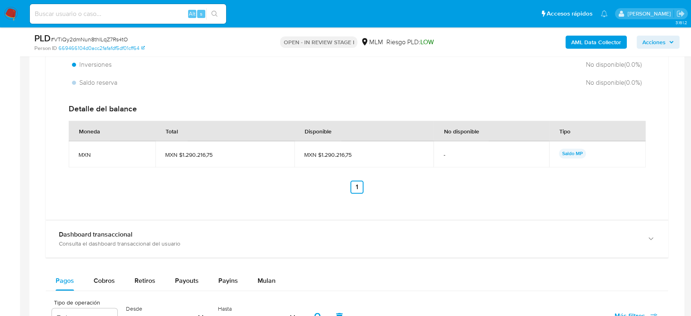
scroll to position [908, 0]
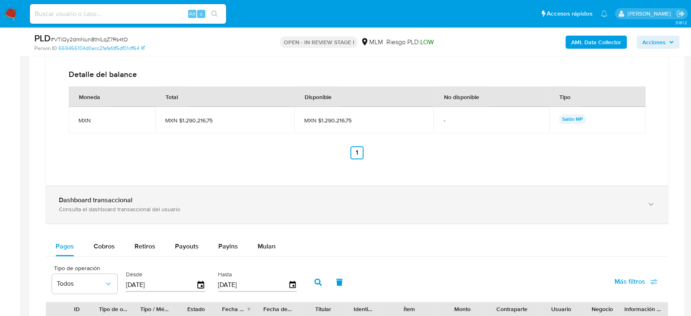
drag, startPoint x: 165, startPoint y: 212, endPoint x: 168, endPoint y: 216, distance: 5.3
click at [166, 214] on div "Dashboard transaccional Consulta el dashboard transaccional del usuario" at bounding box center [357, 204] width 622 height 37
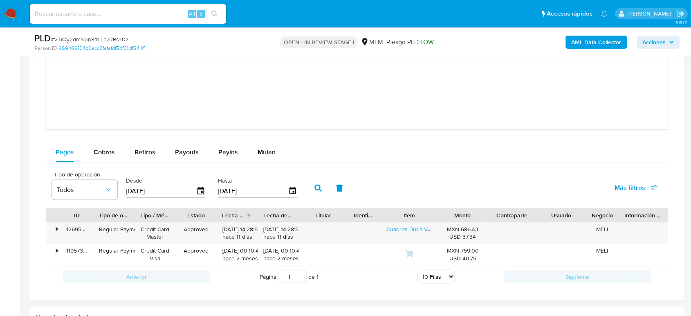
scroll to position [1408, 0]
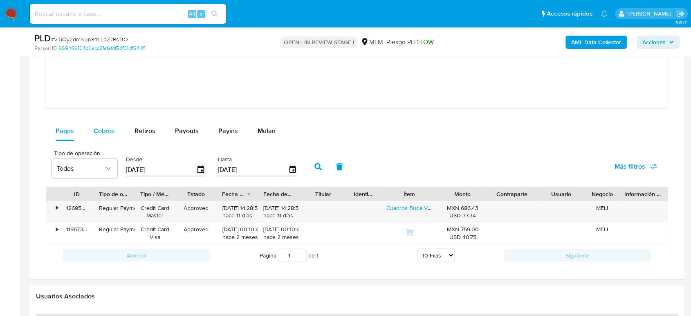
click at [92, 131] on button "Cobros" at bounding box center [104, 131] width 41 height 20
select select "10"
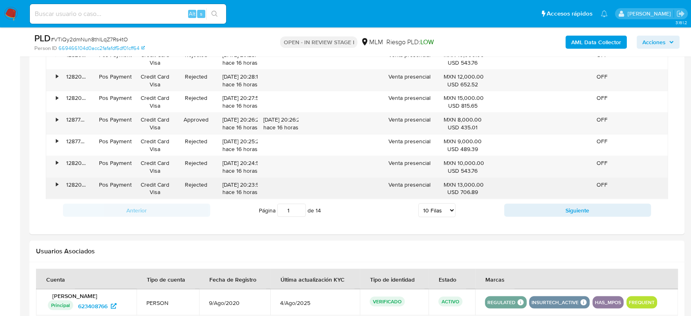
scroll to position [1635, 0]
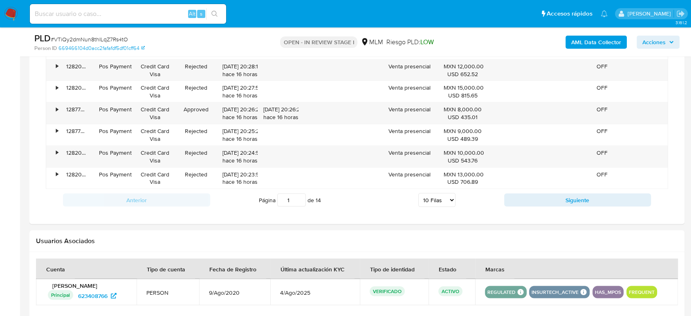
click at [552, 206] on div "Anterior Página 1 de 14 5 Filas 10 Filas 20 Filas 25 Filas 50 Filas 100 Filas S…" at bounding box center [357, 200] width 622 height 22
click at [585, 198] on button "Siguiente" at bounding box center [577, 199] width 147 height 13
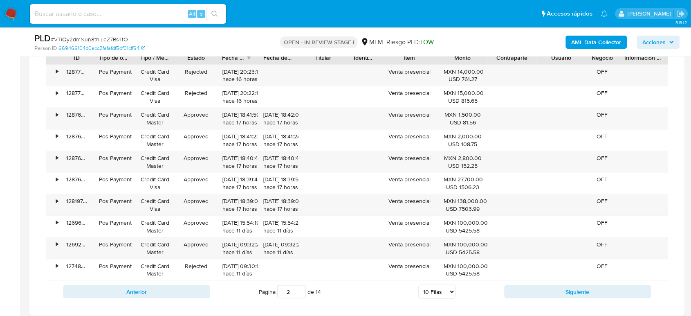
scroll to position [1499, 0]
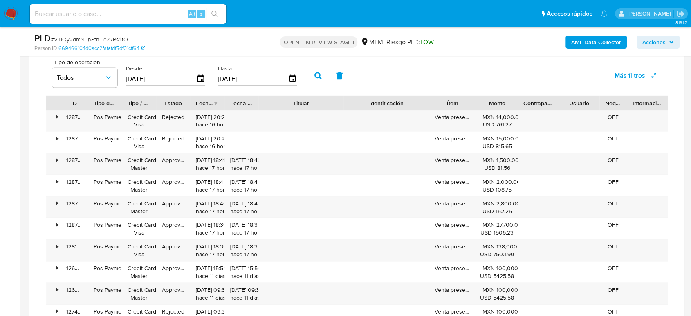
drag, startPoint x: 341, startPoint y: 101, endPoint x: 377, endPoint y: 99, distance: 36.1
click at [377, 99] on div "ID Tipo de operación Tipo / Método Estado Fecha de creación Fecha de aprobación…" at bounding box center [356, 103] width 621 height 14
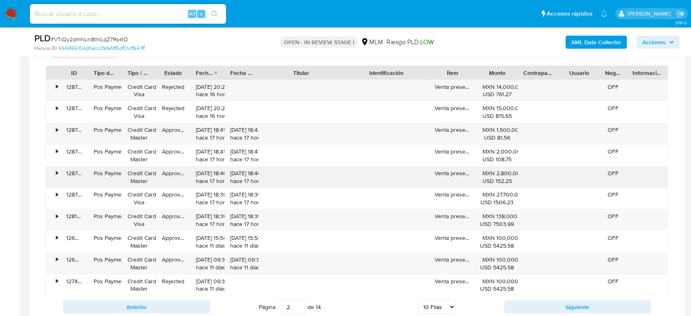
scroll to position [1544, 0]
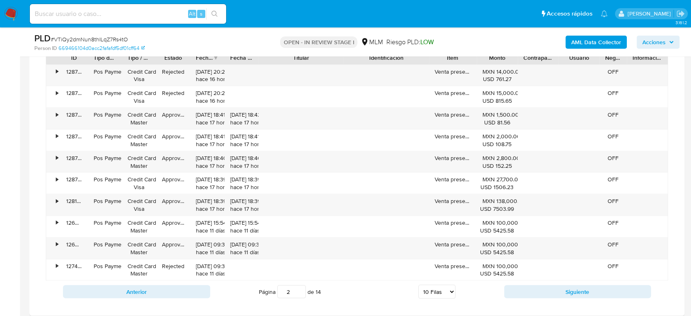
click at [514, 282] on div "Anterior Página 2 de 14 5 Filas 10 Filas 20 Filas 25 Filas 50 Filas 100 Filas S…" at bounding box center [357, 291] width 622 height 22
click at [518, 292] on button "Siguiente" at bounding box center [577, 291] width 147 height 13
type input "3"
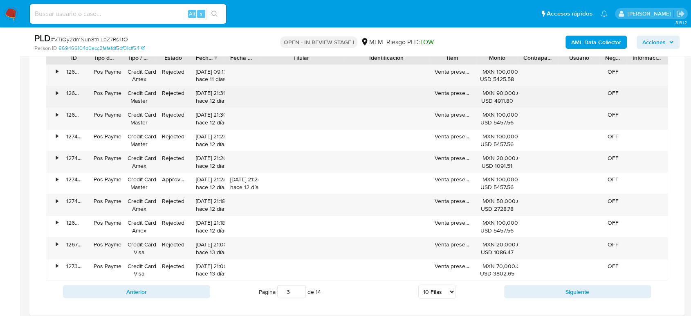
click at [252, 89] on div "• 126882687865 Pos Payment Credit Card Master Rejected 24/09/2025 21:31:17 hace…" at bounding box center [356, 96] width 621 height 21
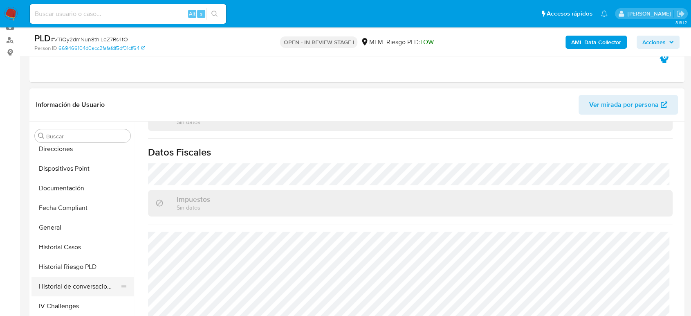
scroll to position [157, 0]
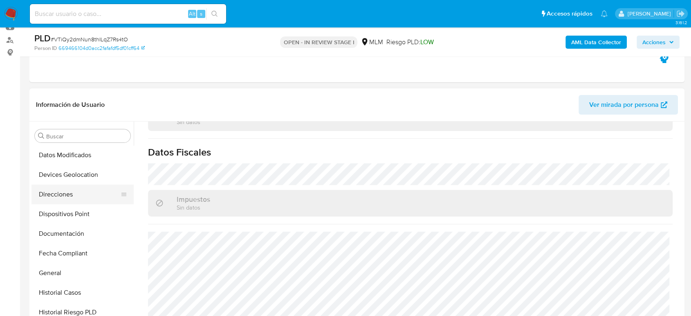
click at [56, 190] on button "Direcciones" at bounding box center [79, 194] width 96 height 20
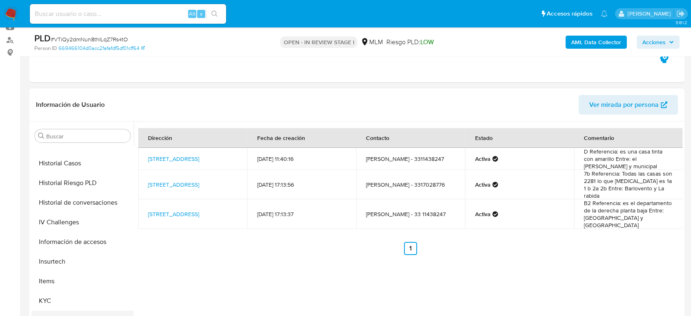
scroll to position [339, 0]
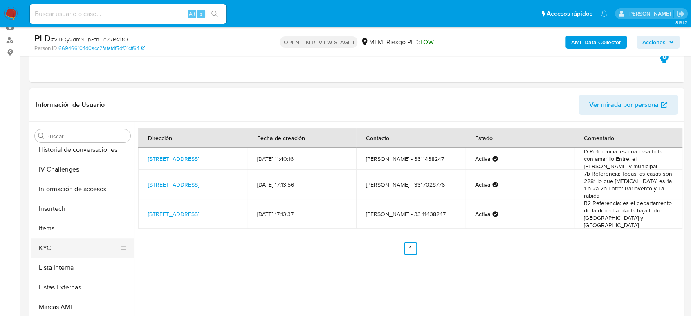
click at [56, 243] on button "KYC" at bounding box center [79, 248] width 96 height 20
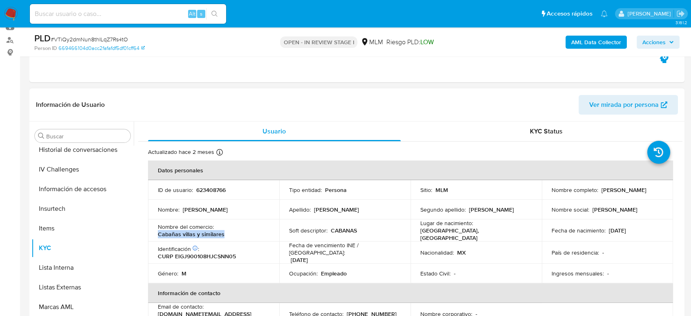
drag, startPoint x: 222, startPoint y: 235, endPoint x: 157, endPoint y: 235, distance: 65.0
click at [158, 234] on div "Nombre del comercio : Cabañas villas y similares" at bounding box center [214, 230] width 112 height 15
copy p "Cabañas villas y similares"
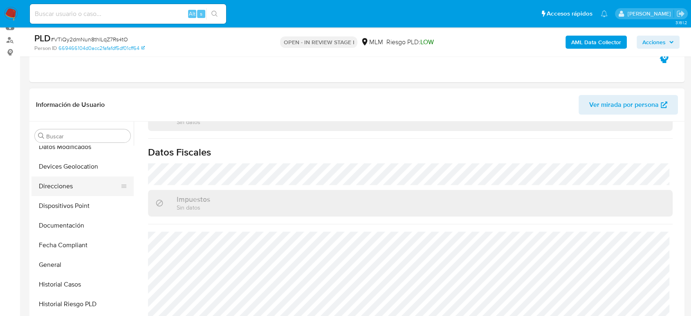
scroll to position [112, 0]
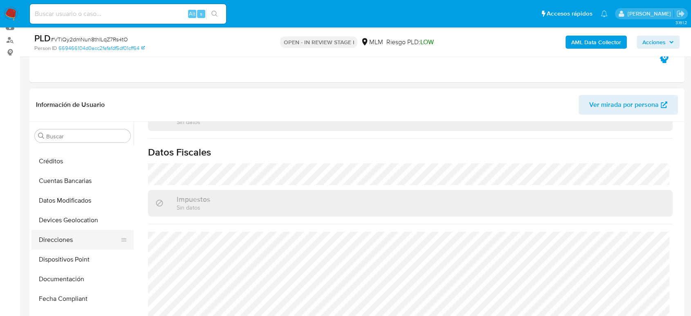
click at [59, 237] on button "Direcciones" at bounding box center [79, 240] width 96 height 20
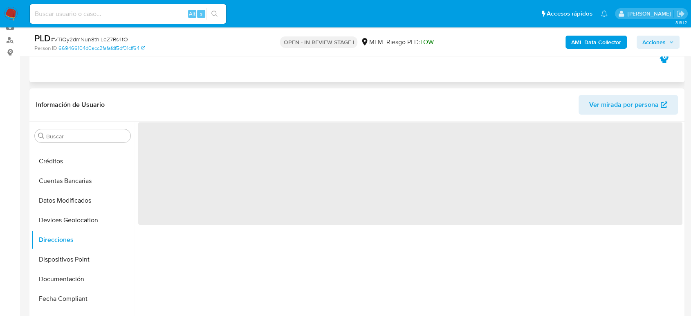
scroll to position [0, 0]
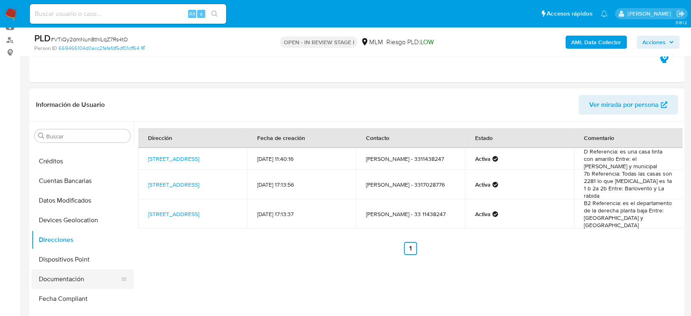
click at [63, 278] on button "Documentación" at bounding box center [79, 279] width 96 height 20
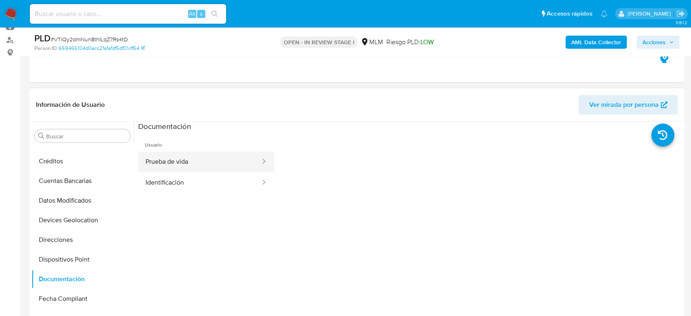
click at [226, 156] on button "Prueba de vida" at bounding box center [199, 161] width 123 height 21
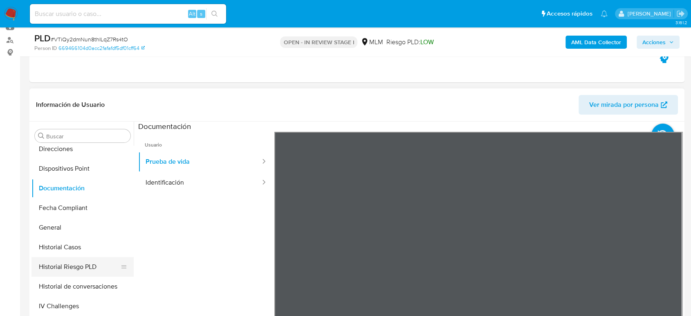
scroll to position [294, 0]
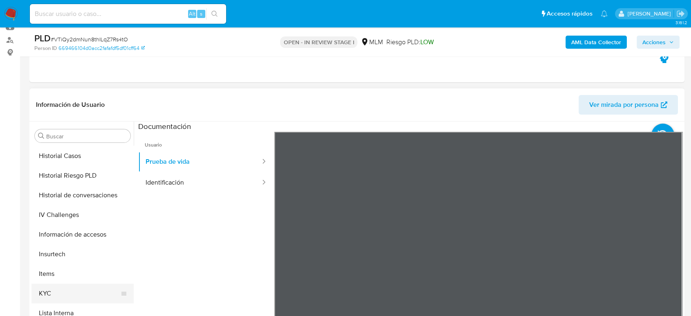
click at [44, 287] on button "KYC" at bounding box center [79, 293] width 96 height 20
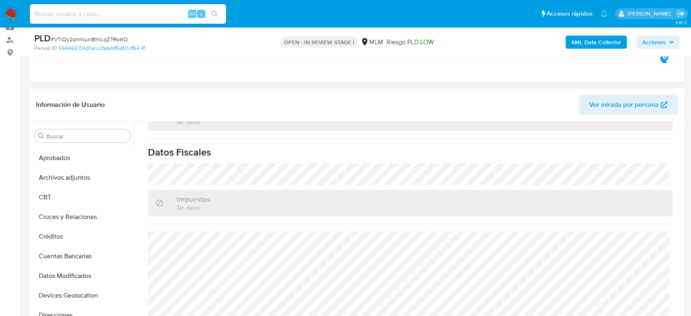
scroll to position [21, 0]
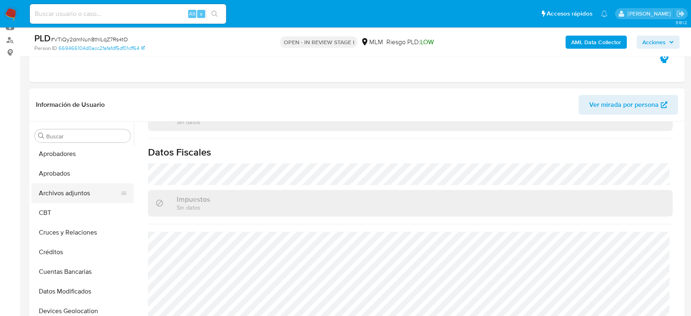
click at [72, 189] on button "Archivos adjuntos" at bounding box center [79, 193] width 96 height 20
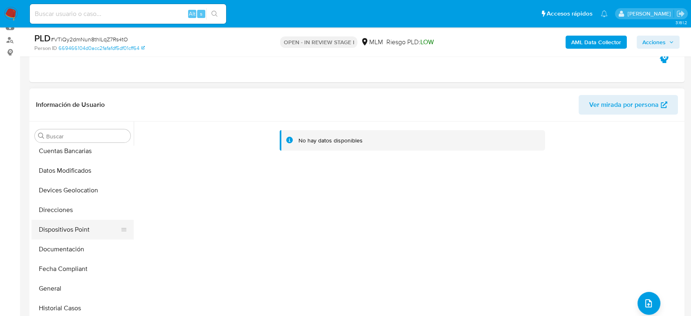
scroll to position [157, 0]
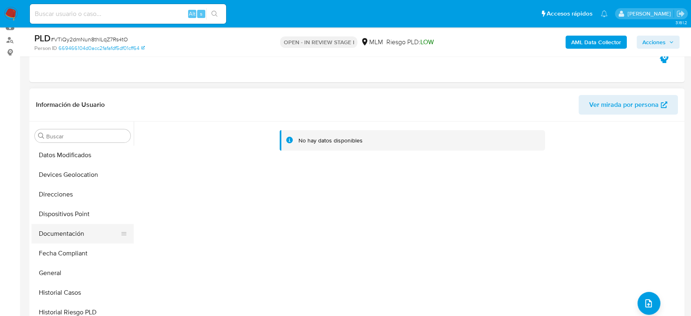
click at [70, 225] on button "Documentación" at bounding box center [79, 234] width 96 height 20
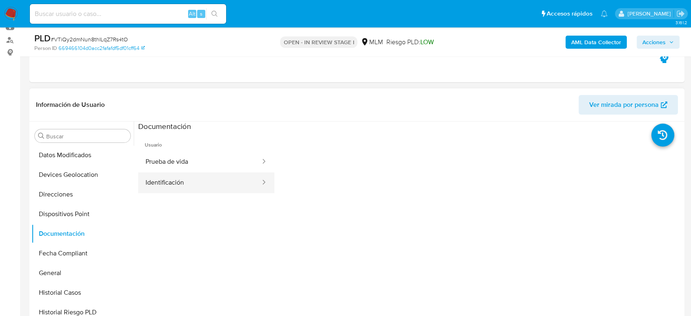
click at [213, 176] on button "Identificación" at bounding box center [199, 182] width 123 height 21
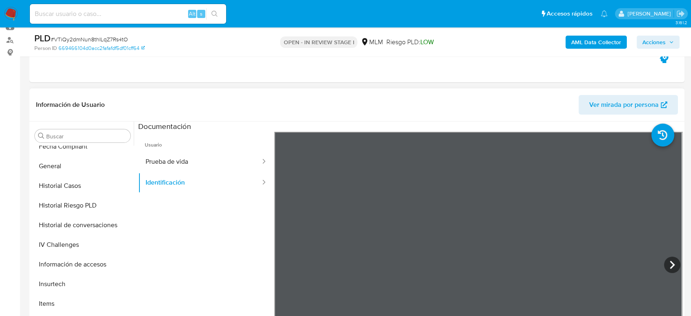
scroll to position [339, 0]
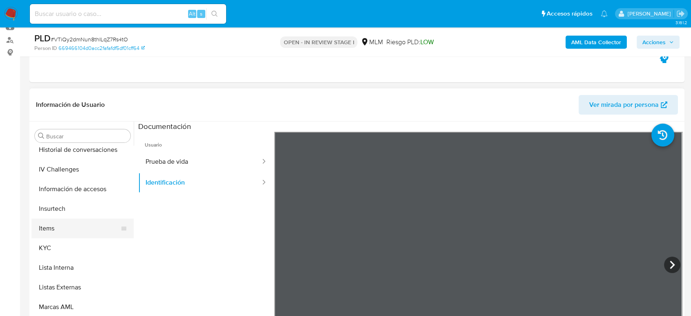
click at [67, 235] on button "Items" at bounding box center [79, 228] width 96 height 20
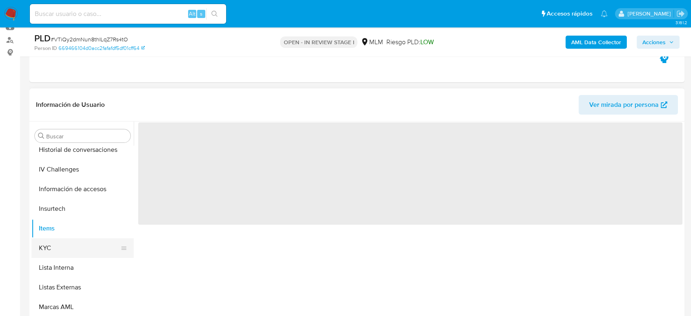
click at [59, 242] on button "KYC" at bounding box center [79, 248] width 96 height 20
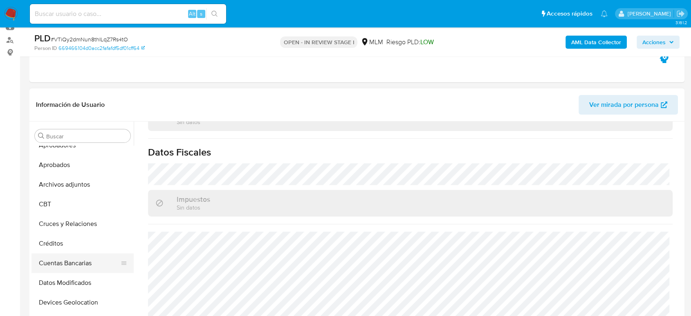
scroll to position [45, 0]
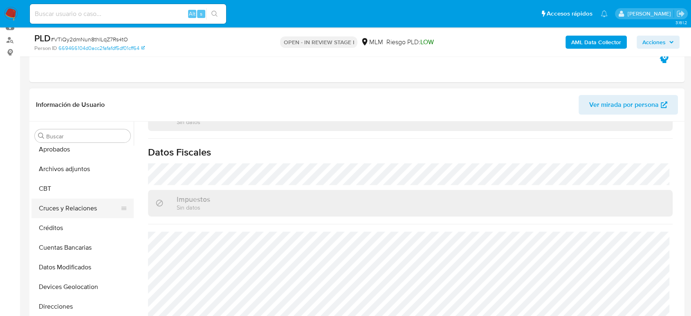
click at [62, 203] on button "Cruces y Relaciones" at bounding box center [79, 208] width 96 height 20
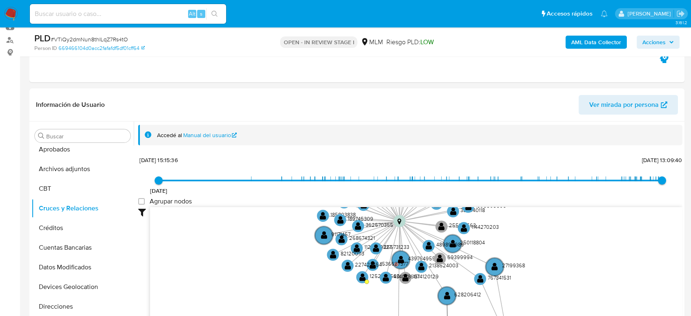
drag, startPoint x: 390, startPoint y: 243, endPoint x: 379, endPoint y: 337, distance: 94.7
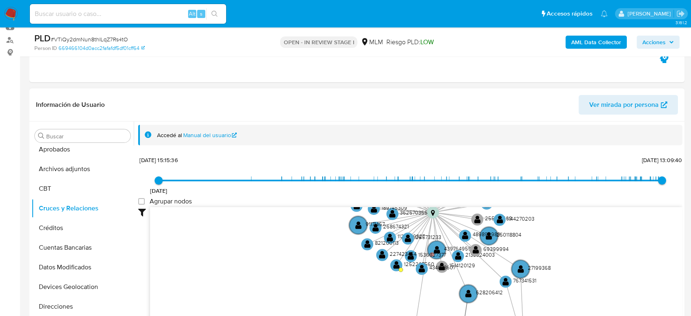
drag, startPoint x: 570, startPoint y: 246, endPoint x: 585, endPoint y: 204, distance: 45.4
click at [585, 203] on div "17/9/2020 17/9/2020, 15:15:36 17/9/2025, 13:09:40 Agrupar nodos Filtros Confian…" at bounding box center [410, 255] width 544 height 203
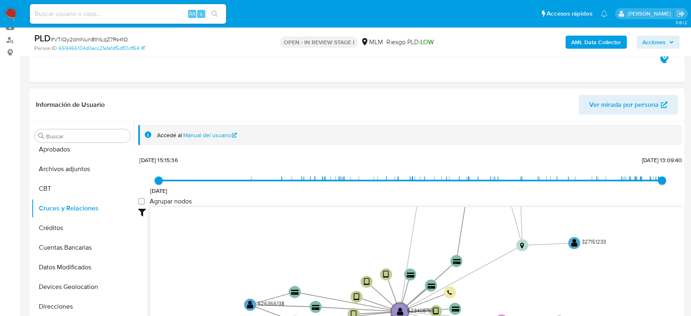
drag, startPoint x: 580, startPoint y: 274, endPoint x: 579, endPoint y: 195, distance: 79.3
click at [579, 195] on div "17/9/2020 17/9/2020, 15:15:36 17/9/2025, 13:09:40 Agrupar nodos Filtros Confian…" at bounding box center [410, 255] width 544 height 203
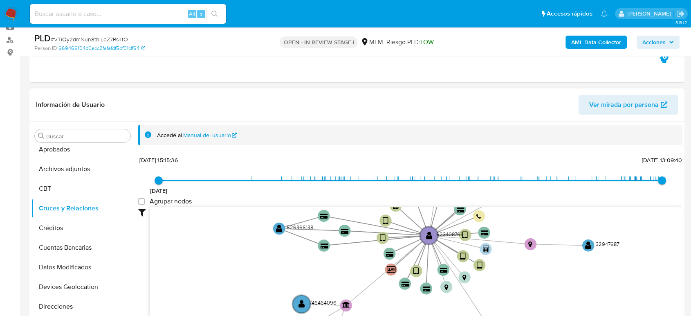
drag, startPoint x: 569, startPoint y: 274, endPoint x: 599, endPoint y: 197, distance: 82.8
click at [599, 197] on div "17/9/2020 17/9/2020, 15:15:36 17/9/2025, 13:09:40 Agrupar nodos Filtros Confian…" at bounding box center [410, 255] width 544 height 203
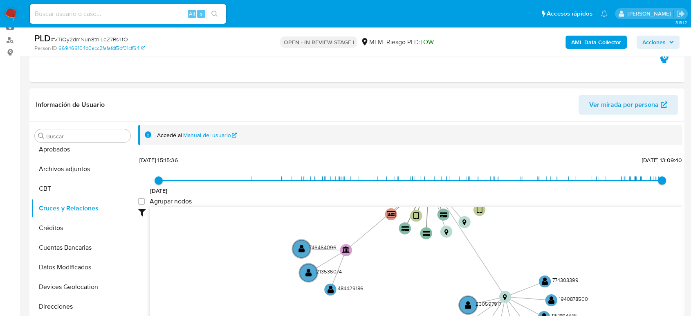
drag, startPoint x: 563, startPoint y: 270, endPoint x: 559, endPoint y: 204, distance: 66.4
click at [559, 207] on icon "device-662dc56871a74e6f797d3c2b  user-623408766  623408766 device-63a53dfb088…" at bounding box center [416, 266] width 532 height 119
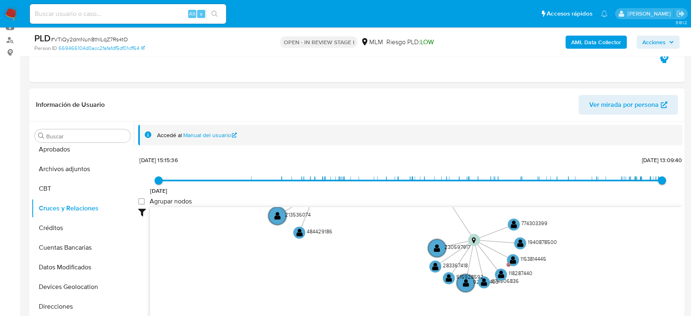
drag, startPoint x: 552, startPoint y: 235, endPoint x: 528, endPoint y: 196, distance: 45.8
click at [528, 196] on div "17/9/2020 17/9/2020, 15:15:36 17/9/2025, 13:09:40 Agrupar nodos Filtros Confian…" at bounding box center [410, 255] width 544 height 203
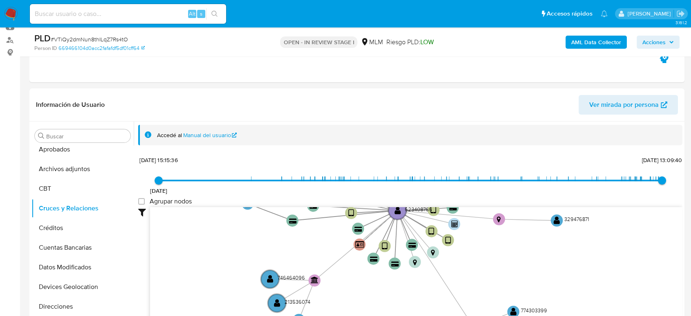
drag, startPoint x: 565, startPoint y: 237, endPoint x: 559, endPoint y: 337, distance: 99.9
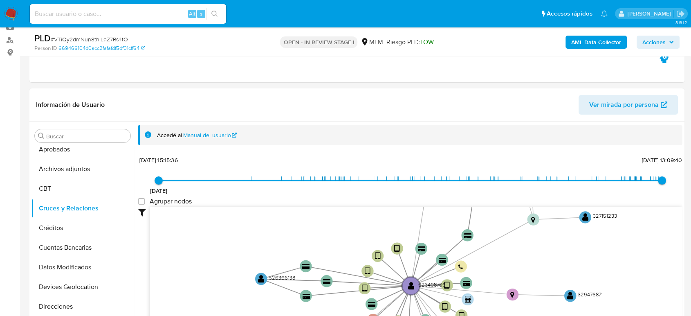
drag, startPoint x: 479, startPoint y: 274, endPoint x: 499, endPoint y: 336, distance: 65.0
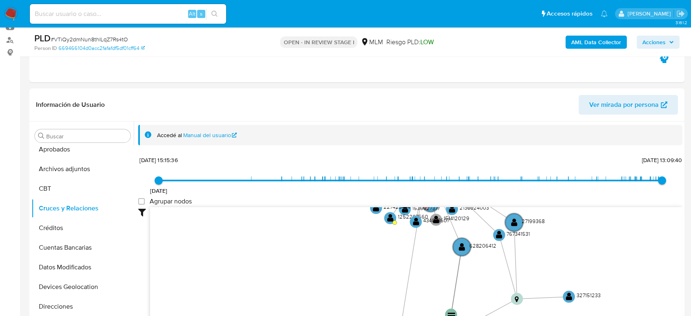
drag, startPoint x: 522, startPoint y: 280, endPoint x: 502, endPoint y: 337, distance: 60.5
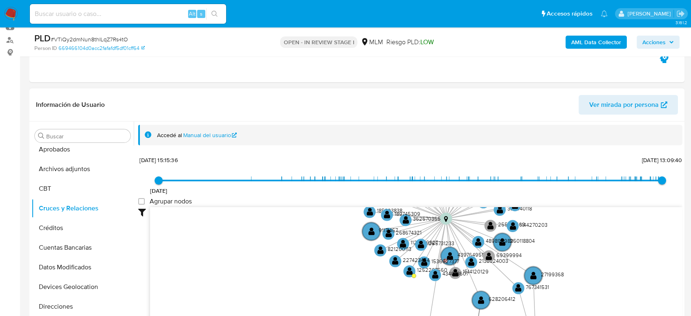
drag, startPoint x: 558, startPoint y: 227, endPoint x: 582, endPoint y: 294, distance: 71.8
click at [582, 294] on icon "device-662dc56871a74e6f797d3c2b  user-623408766  623408766 device-63a53dfb088…" at bounding box center [416, 266] width 532 height 119
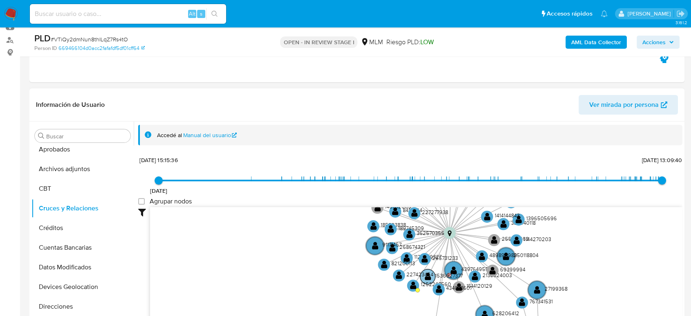
click at [454, 274] on text "1536627377" at bounding box center [449, 274] width 28 height 7
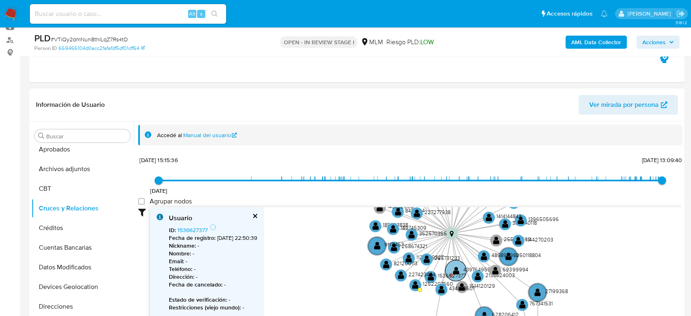
click at [457, 269] on text "" at bounding box center [456, 270] width 7 height 9
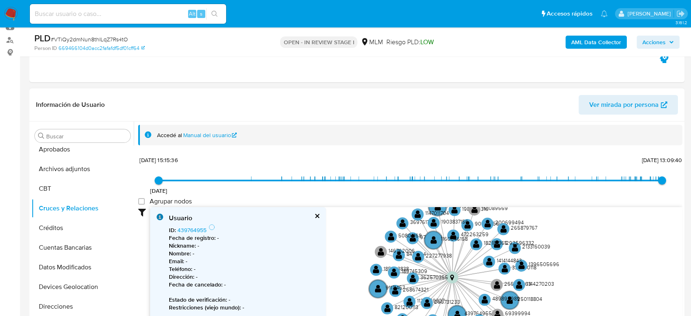
drag, startPoint x: 567, startPoint y: 277, endPoint x: 564, endPoint y: 316, distance: 38.6
click at [564, 315] on icon "device-662dc56871a74e6f797d3c2b  user-623408766  623408766 device-63a53dfb088…" at bounding box center [416, 266] width 532 height 119
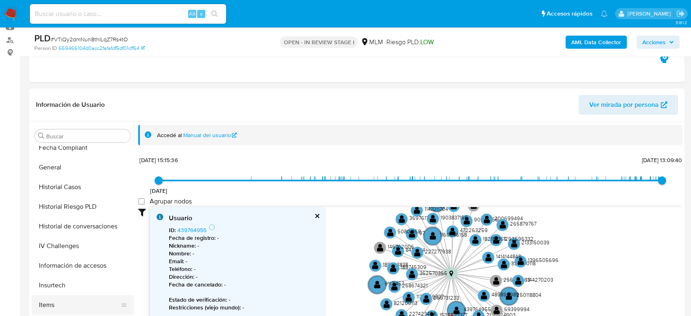
scroll to position [318, 0]
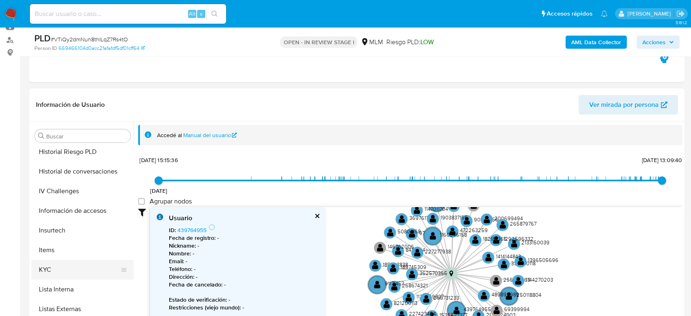
click at [62, 261] on button "KYC" at bounding box center [79, 270] width 96 height 20
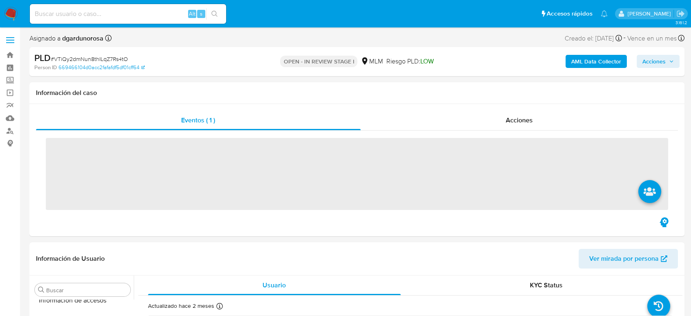
scroll to position [385, 0]
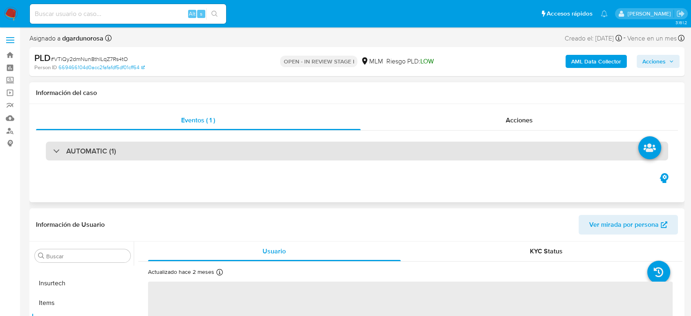
select select "10"
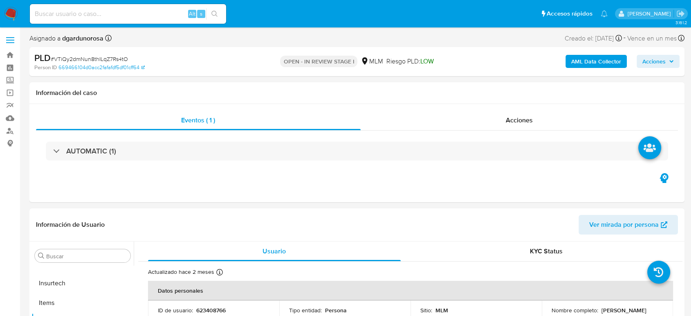
click at [660, 60] on span "Acciones" at bounding box center [653, 61] width 23 height 13
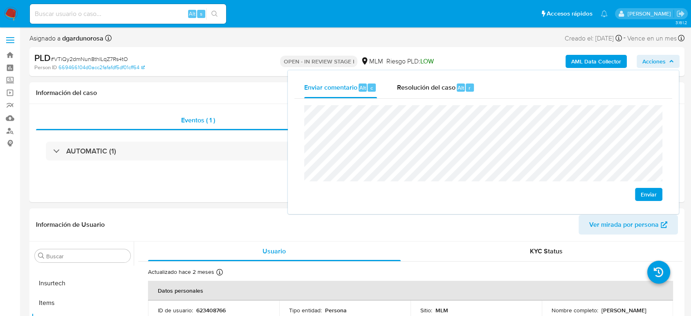
click at [656, 190] on button "Enviar" at bounding box center [648, 194] width 27 height 13
click at [233, 199] on div "Eventos ( 1 ) Acciones AUTOMATIC (1)" at bounding box center [356, 153] width 655 height 98
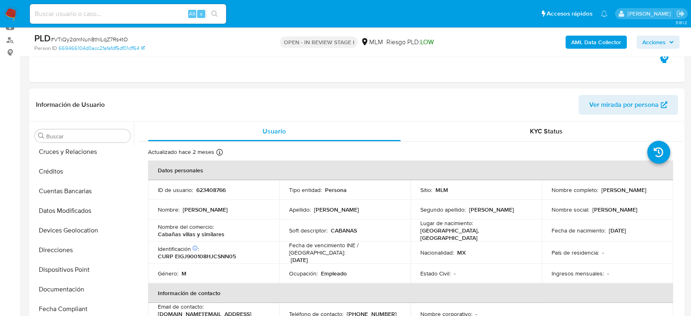
scroll to position [0, 0]
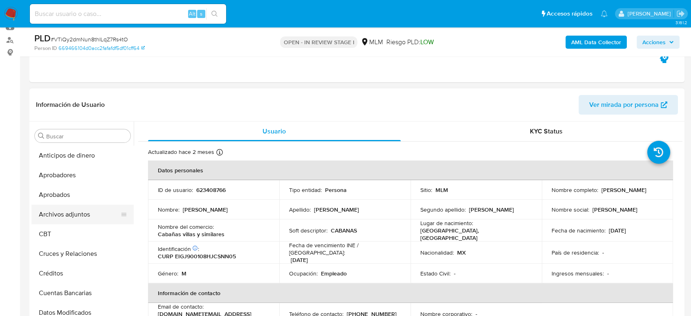
click at [83, 210] on button "Archivos adjuntos" at bounding box center [79, 214] width 96 height 20
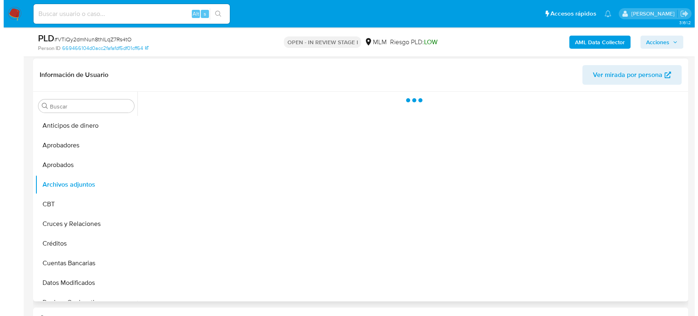
scroll to position [136, 0]
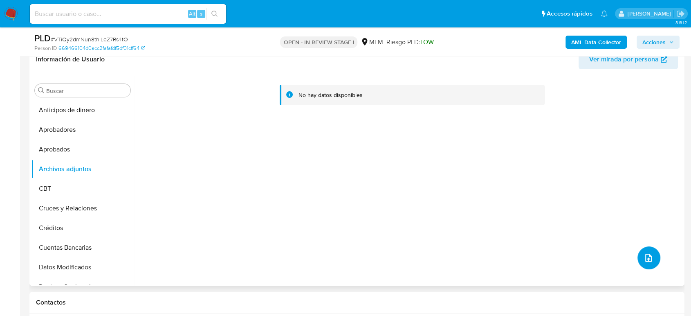
click at [645, 253] on icon "upload-file" at bounding box center [648, 257] width 7 height 8
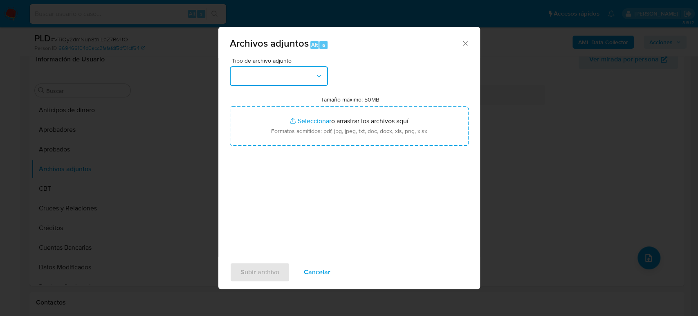
drag, startPoint x: 293, startPoint y: 74, endPoint x: 297, endPoint y: 83, distance: 10.1
click at [294, 76] on button "button" at bounding box center [279, 76] width 98 height 20
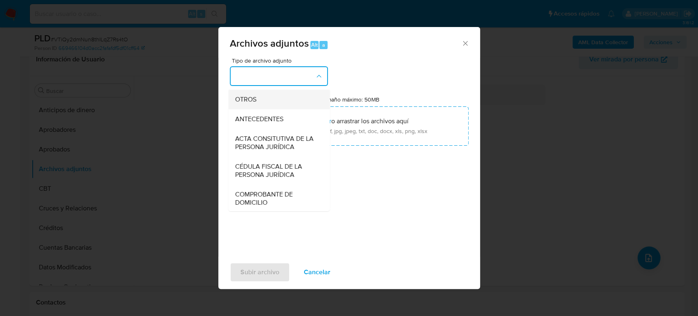
click at [264, 109] on div "OTROS" at bounding box center [276, 100] width 83 height 20
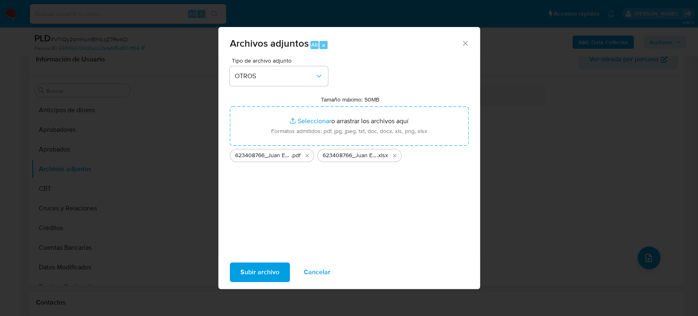
click at [255, 274] on span "Subir archivo" at bounding box center [259, 272] width 39 height 18
click at [465, 44] on icon "Cerrar" at bounding box center [465, 43] width 8 height 8
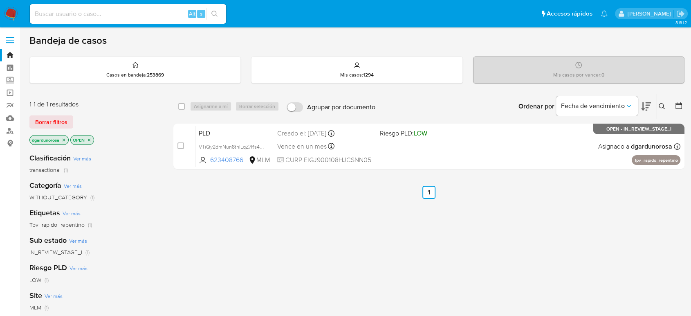
click at [661, 108] on icon at bounding box center [662, 106] width 7 height 7
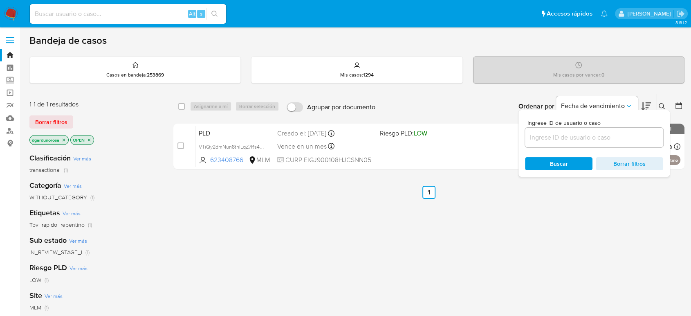
click at [622, 136] on input at bounding box center [594, 137] width 138 height 11
type input "98432689"
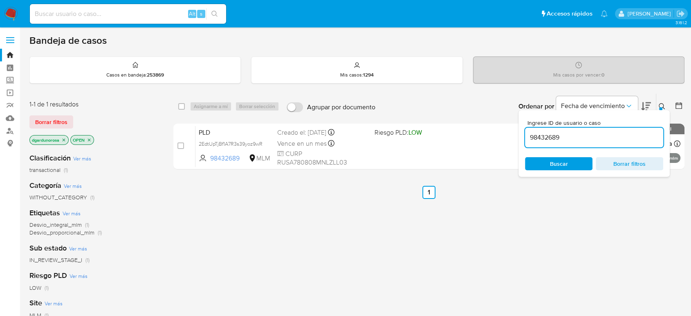
click at [663, 105] on icon at bounding box center [662, 106] width 7 height 7
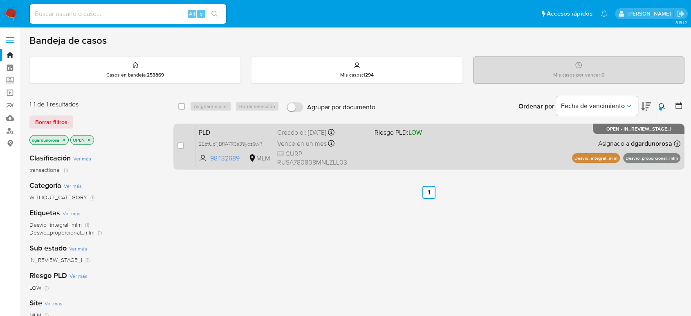
click at [507, 152] on div "PLD 2EdtUpTjBf1A7R3s39yoz9wR 98432689 MLM Riesgo PLD: LOW Creado el: [DATE] Cre…" at bounding box center [437, 145] width 485 height 41
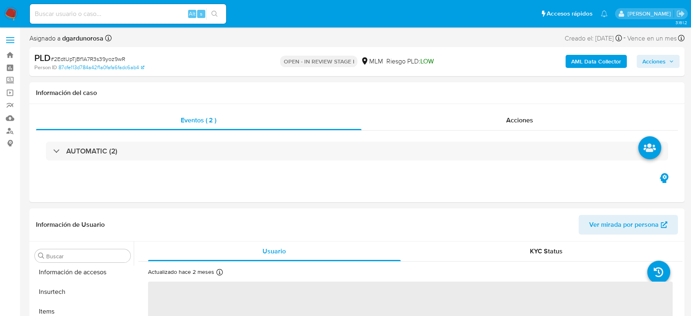
scroll to position [385, 0]
select select "10"
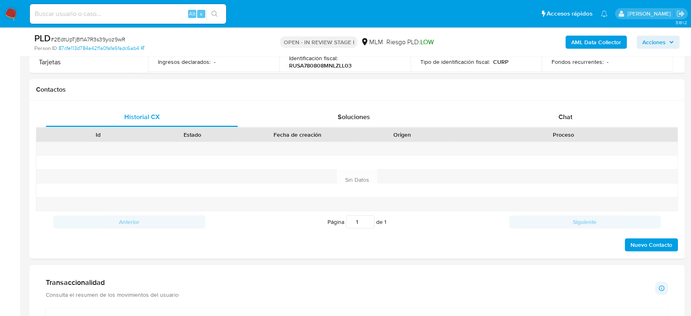
scroll to position [363, 0]
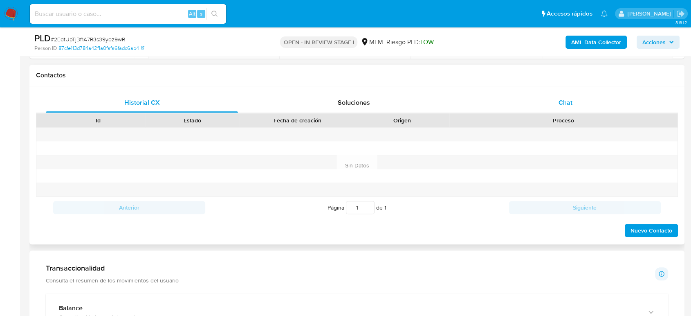
click at [566, 101] on span "Chat" at bounding box center [565, 102] width 14 height 9
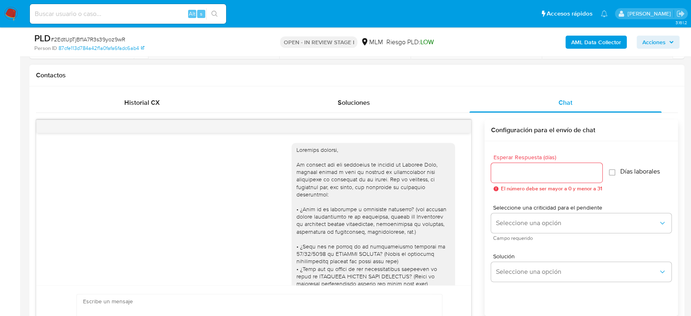
scroll to position [147, 0]
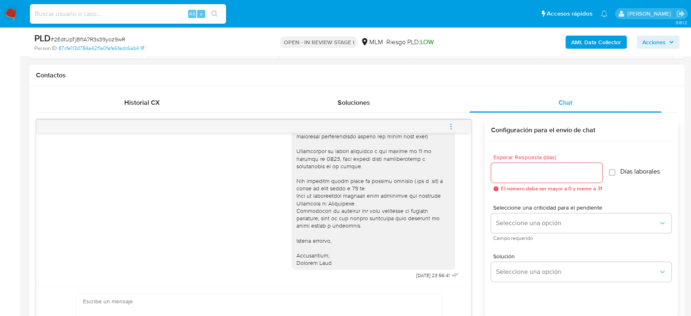
click at [450, 120] on span "menu-action" at bounding box center [450, 126] width 7 height 20
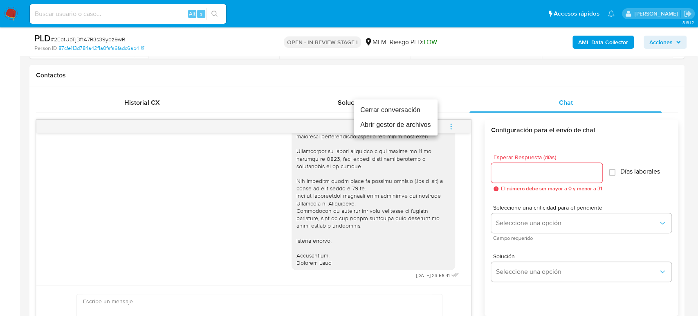
click at [399, 112] on li "Cerrar conversación" at bounding box center [396, 110] width 84 height 15
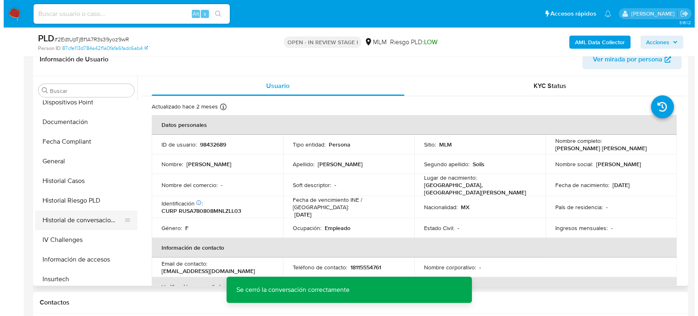
scroll to position [203, 0]
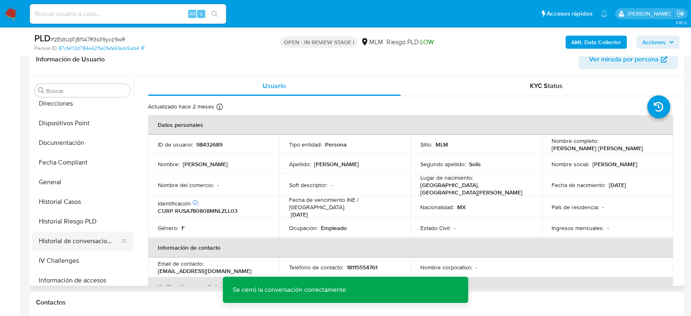
click at [85, 247] on button "Historial de conversaciones" at bounding box center [79, 241] width 96 height 20
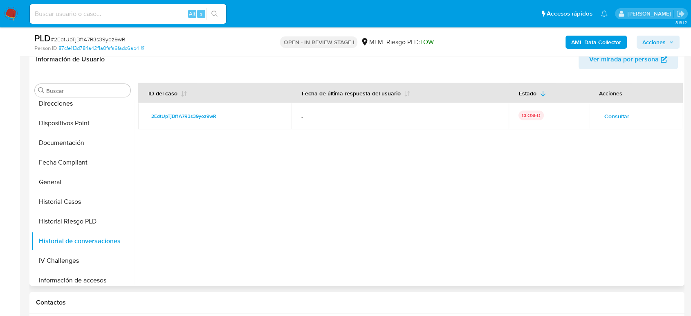
click at [608, 117] on span "Consultar" at bounding box center [616, 115] width 25 height 11
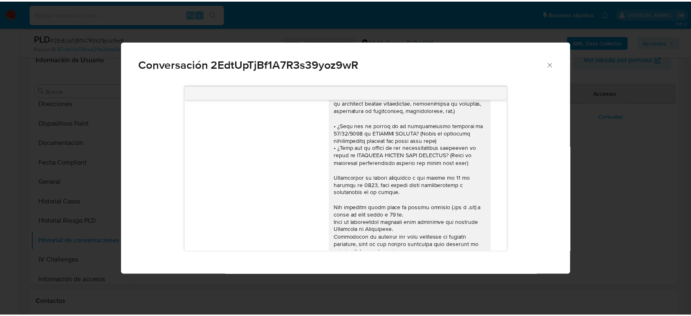
scroll to position [147, 0]
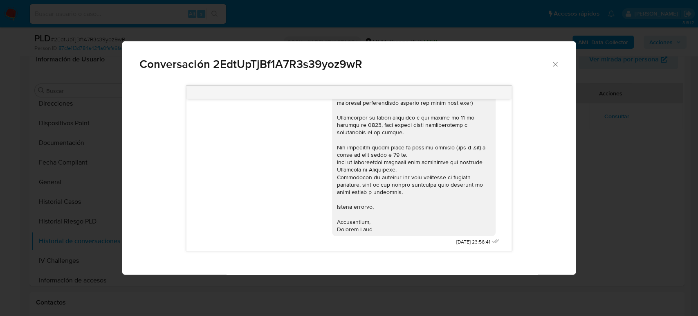
click at [550, 63] on span "Conversación 2EdtUpTjBf1A7R3s39yoz9wR" at bounding box center [345, 63] width 412 height 11
click at [553, 65] on icon "Cerrar" at bounding box center [555, 64] width 8 height 8
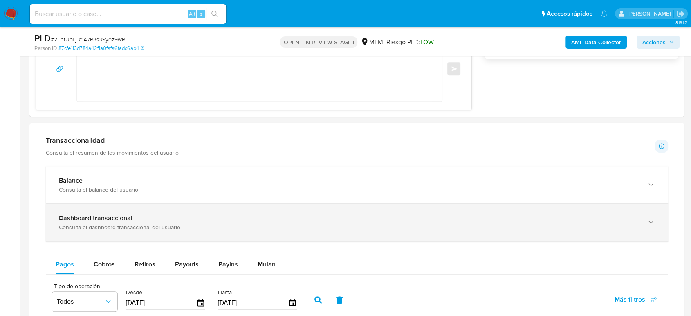
scroll to position [636, 0]
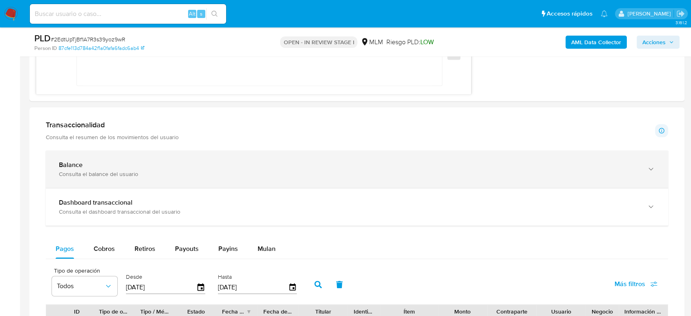
click at [186, 157] on div "Balance Consulta el balance del usuario" at bounding box center [357, 168] width 622 height 37
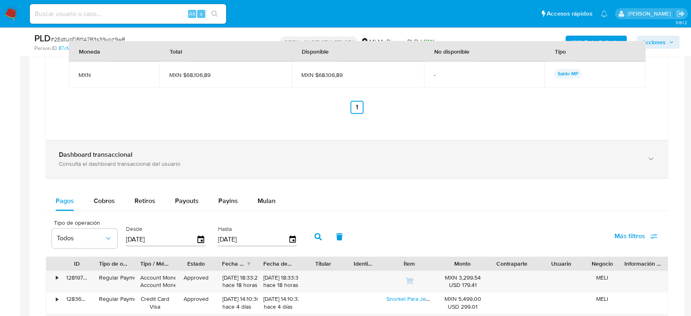
click at [170, 163] on div "Consulta el dashboard transaccional del usuario" at bounding box center [349, 163] width 580 height 7
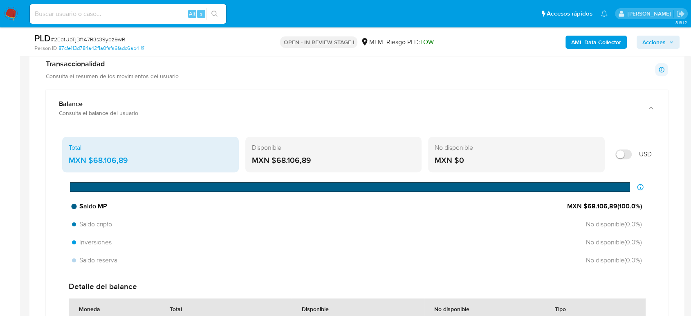
scroll to position [681, 0]
